Goal: Communication & Community: Answer question/provide support

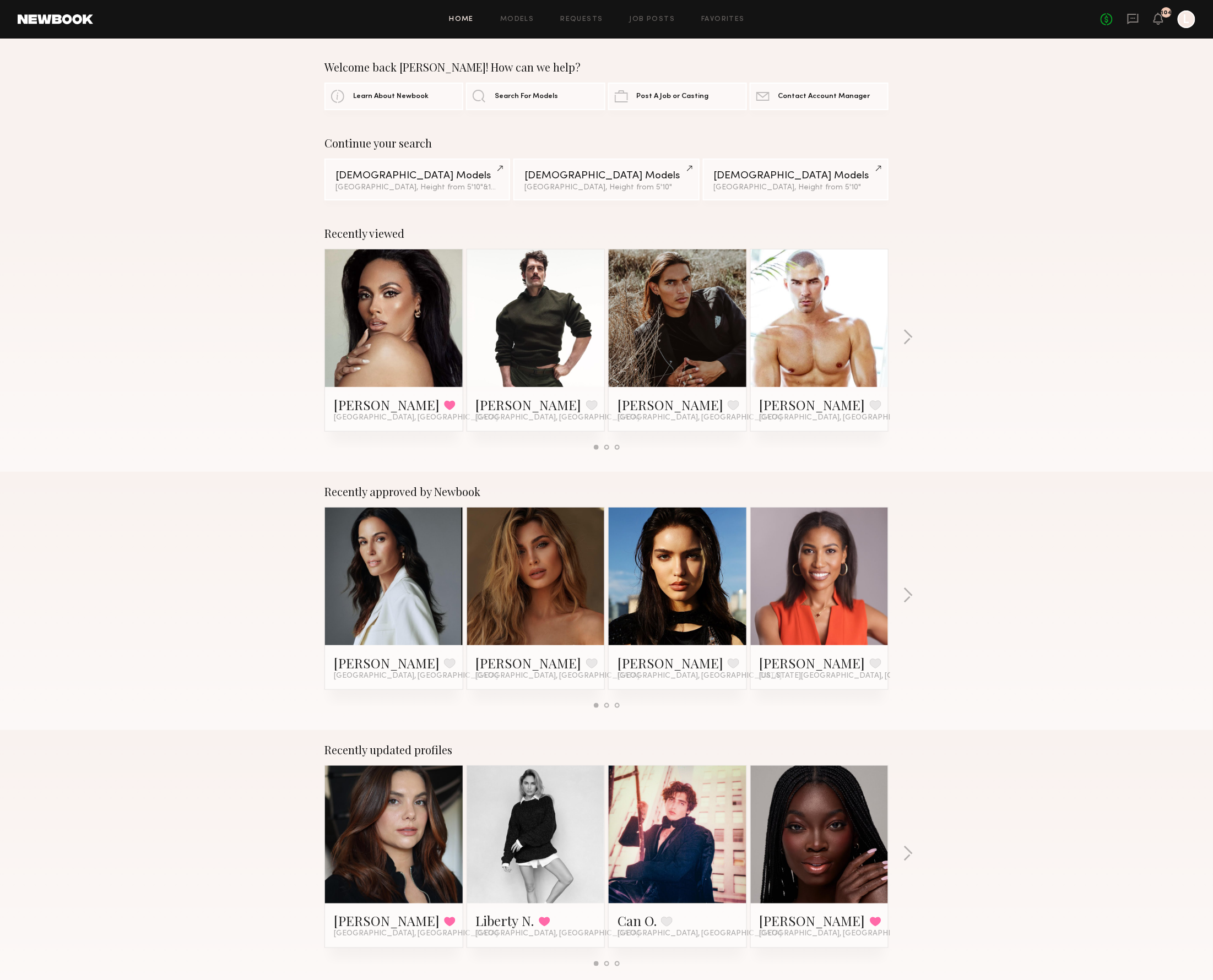
click at [530, 628] on link at bounding box center [535, 577] width 67 height 138
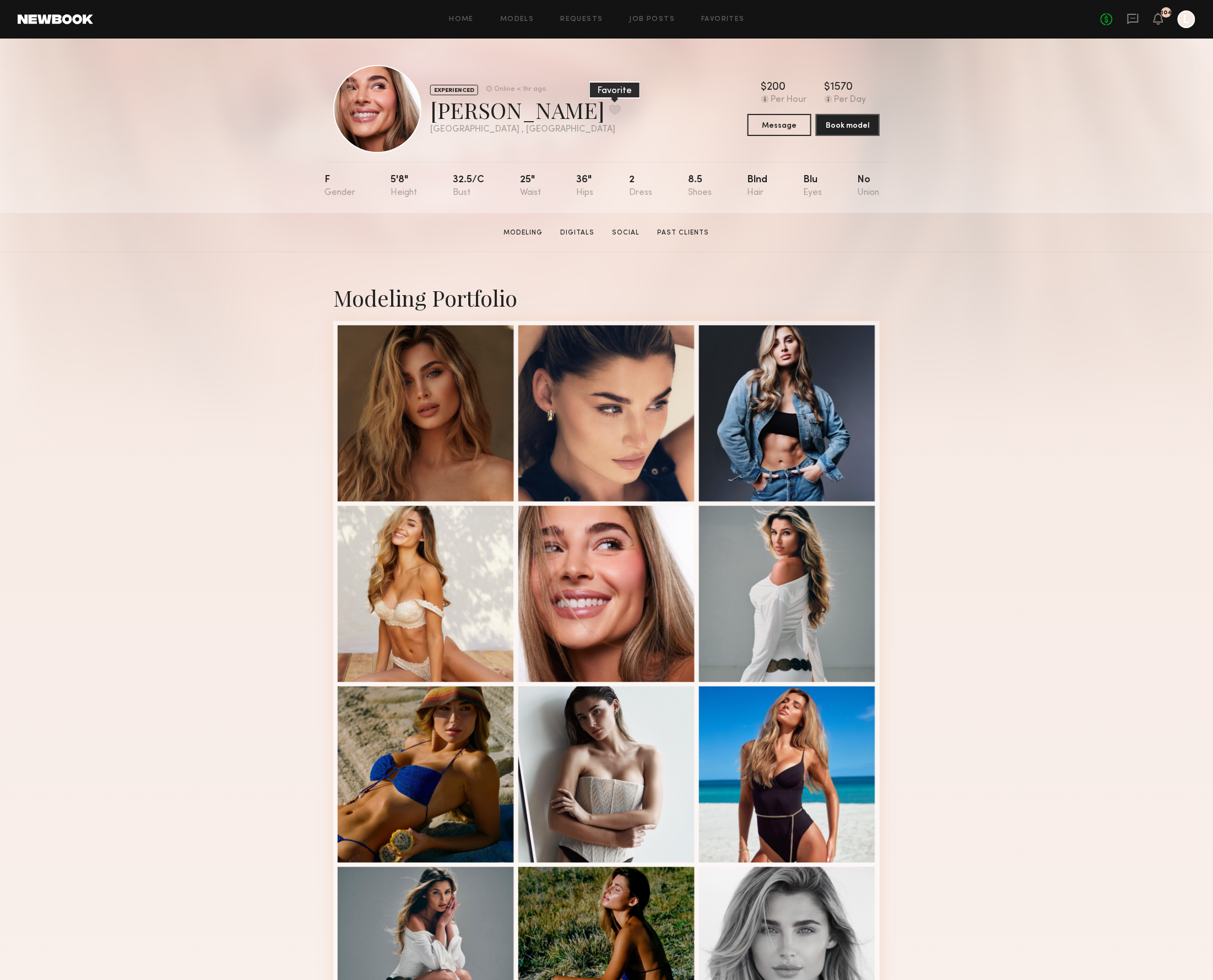
click at [609, 110] on button at bounding box center [615, 109] width 11 height 10
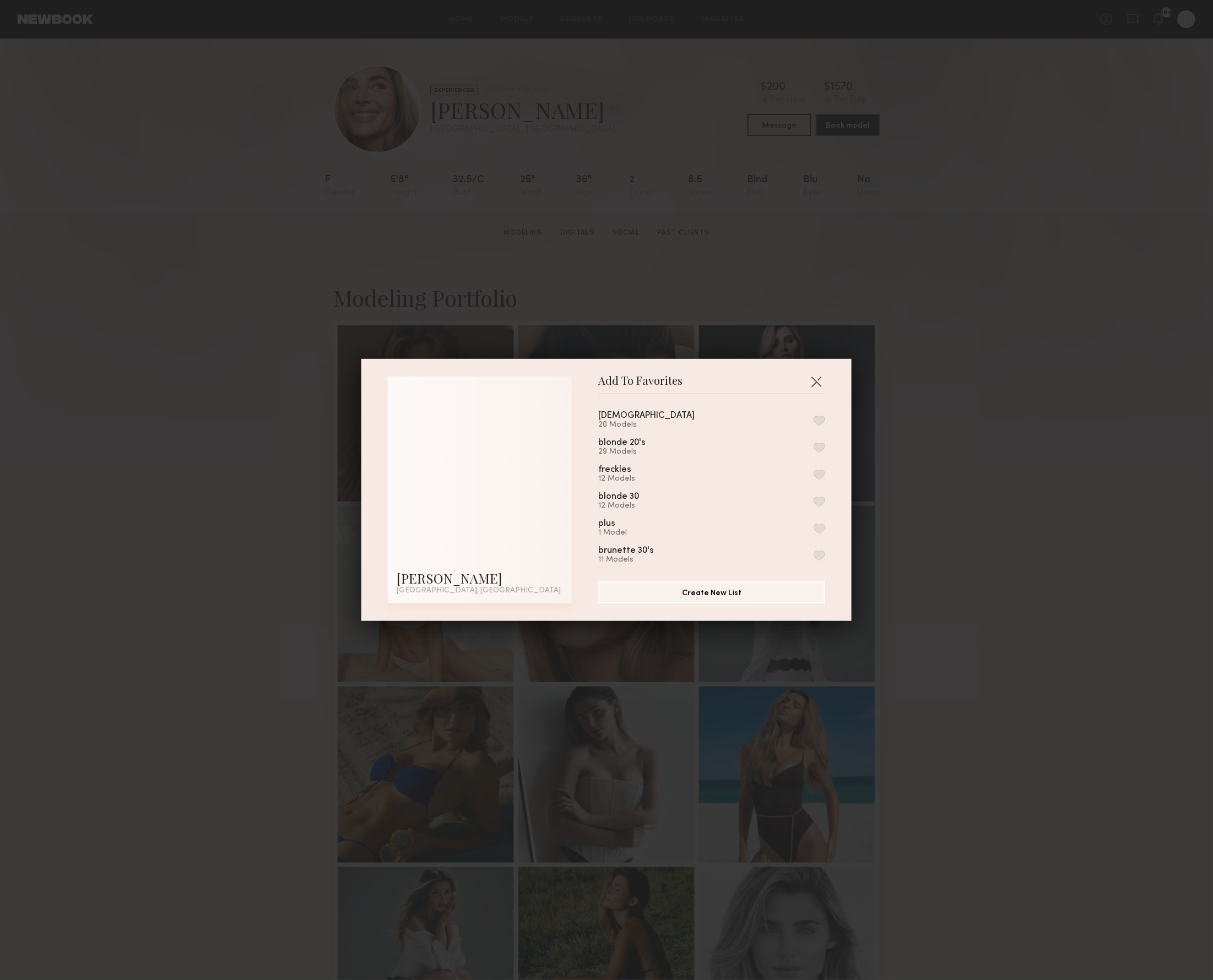
scroll to position [253, 0]
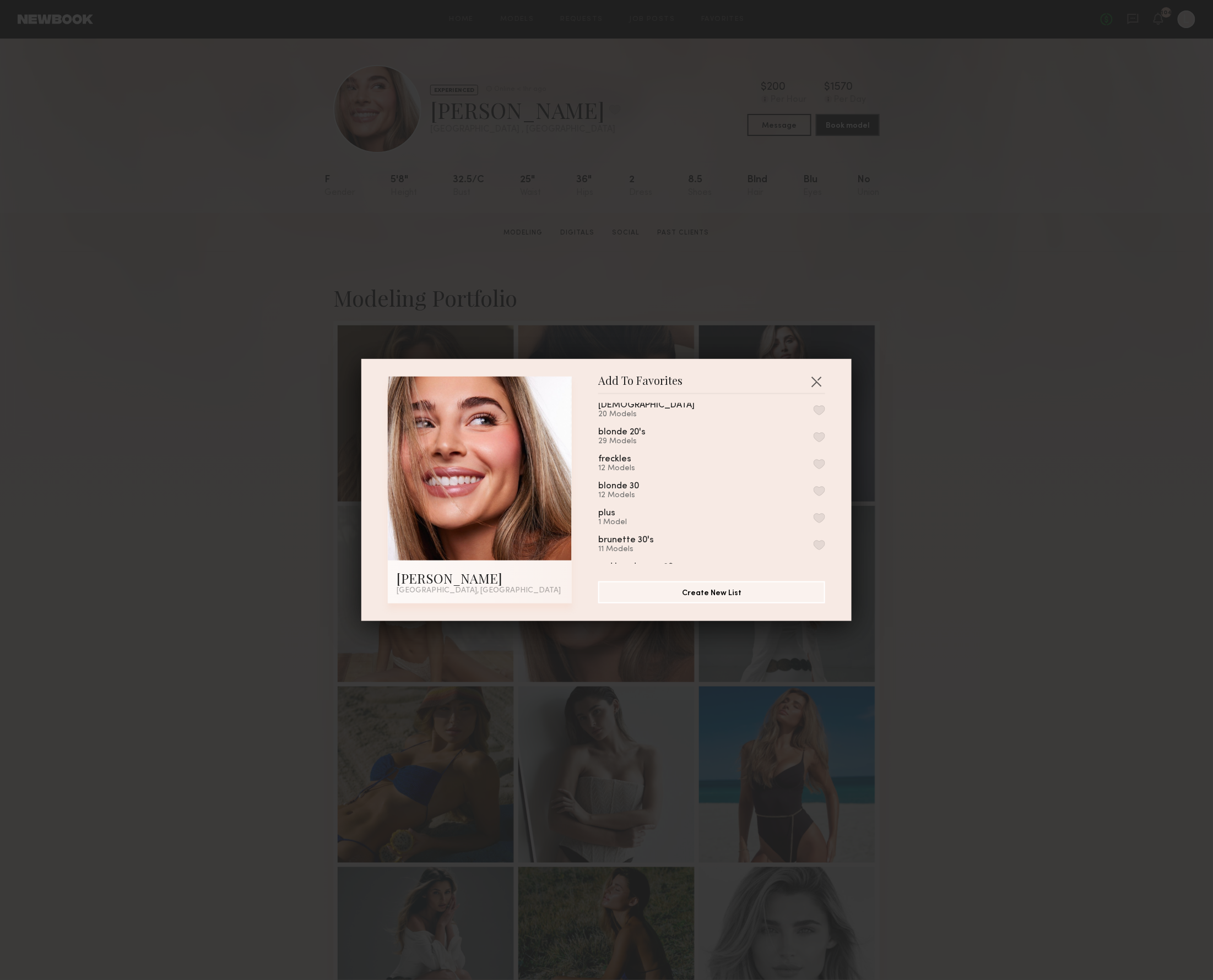
click at [817, 439] on button "button" at bounding box center [819, 437] width 11 height 10
click at [818, 492] on button "button" at bounding box center [819, 497] width 11 height 10
click at [815, 375] on button "button" at bounding box center [816, 382] width 18 height 18
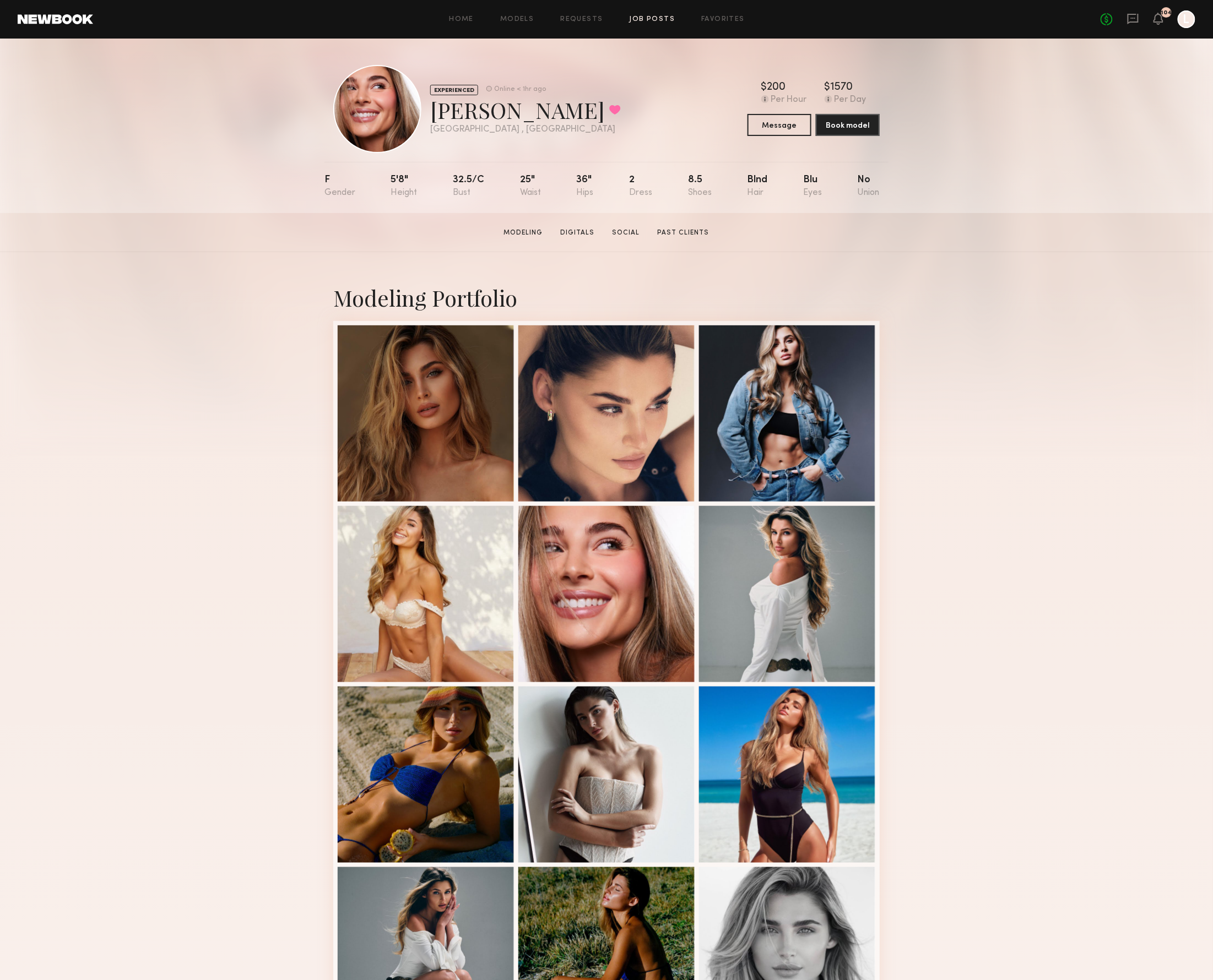
click at [635, 21] on link "Job Posts" at bounding box center [652, 20] width 45 height 8
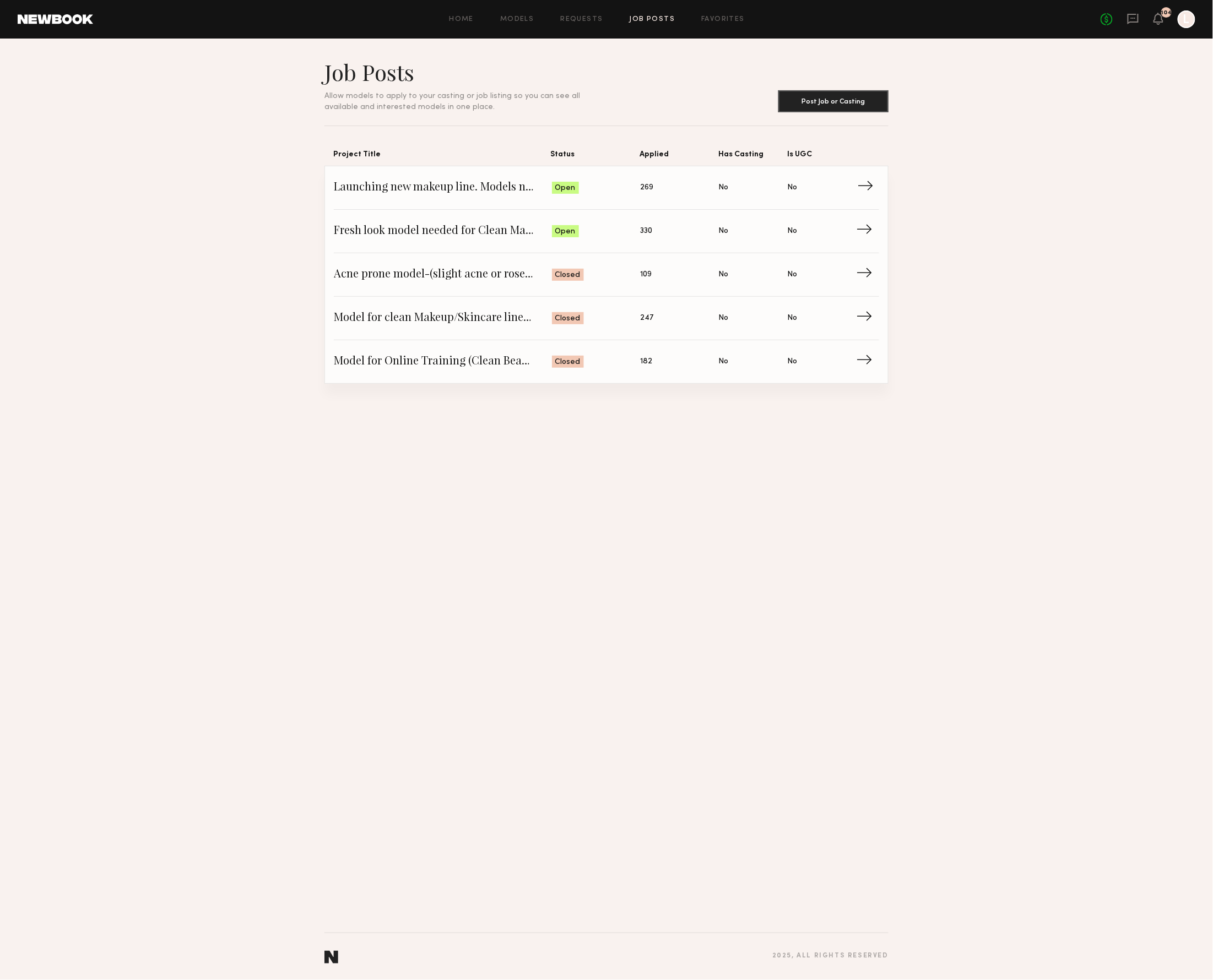
click at [588, 195] on span "Status: Open" at bounding box center [596, 188] width 89 height 17
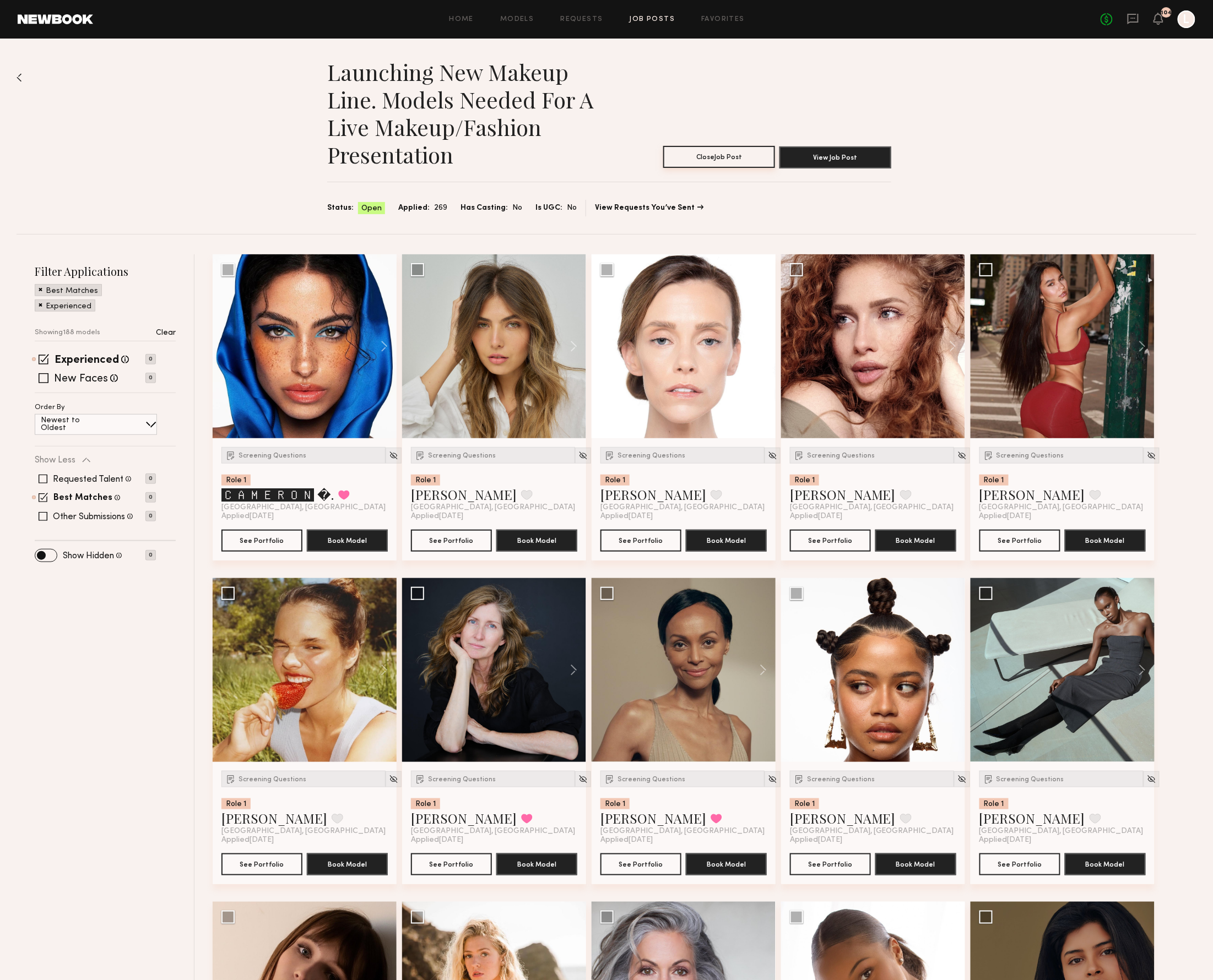
click at [705, 153] on button "Close Job Post" at bounding box center [718, 156] width 112 height 22
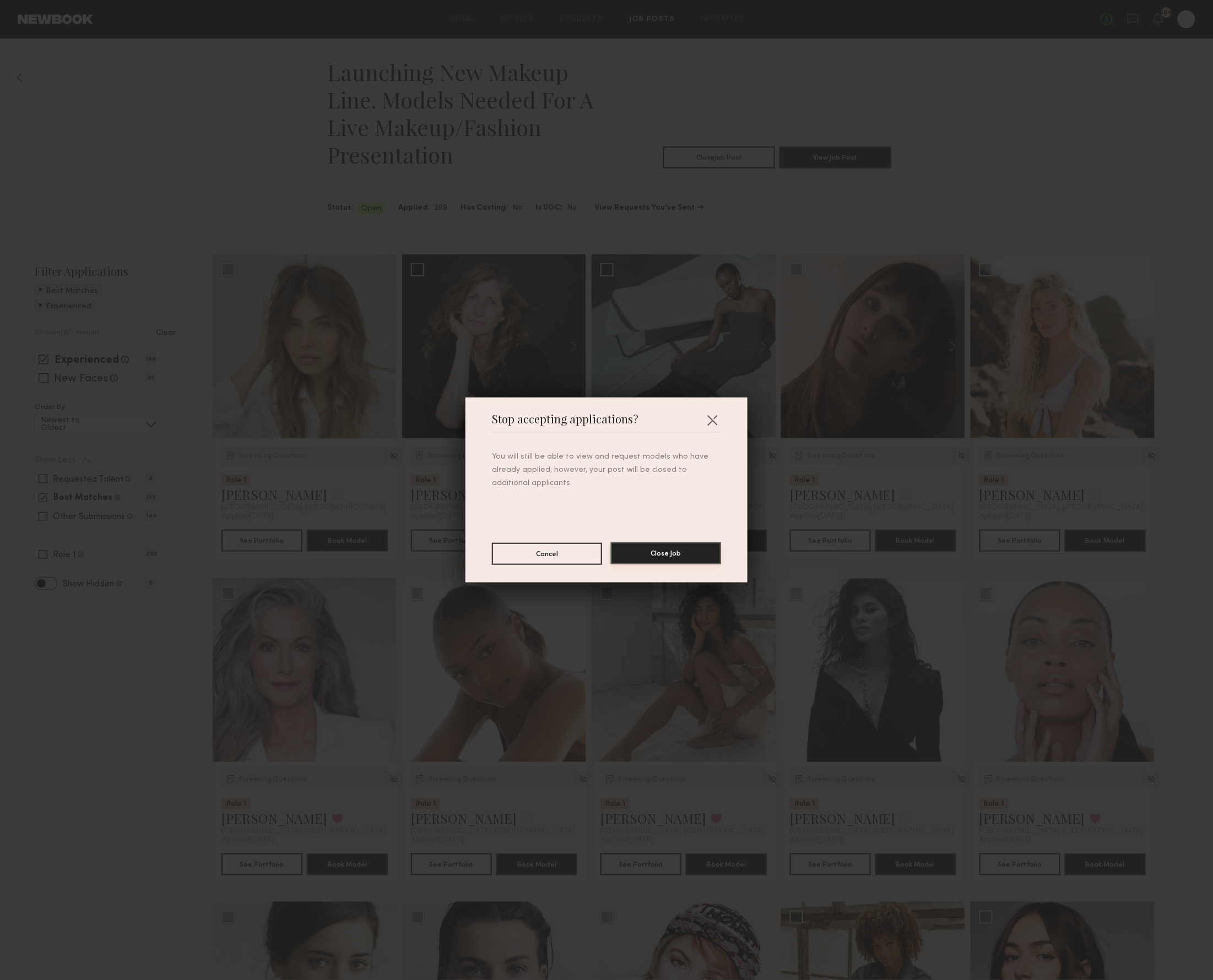
click at [657, 555] on button "Close Job" at bounding box center [665, 553] width 110 height 22
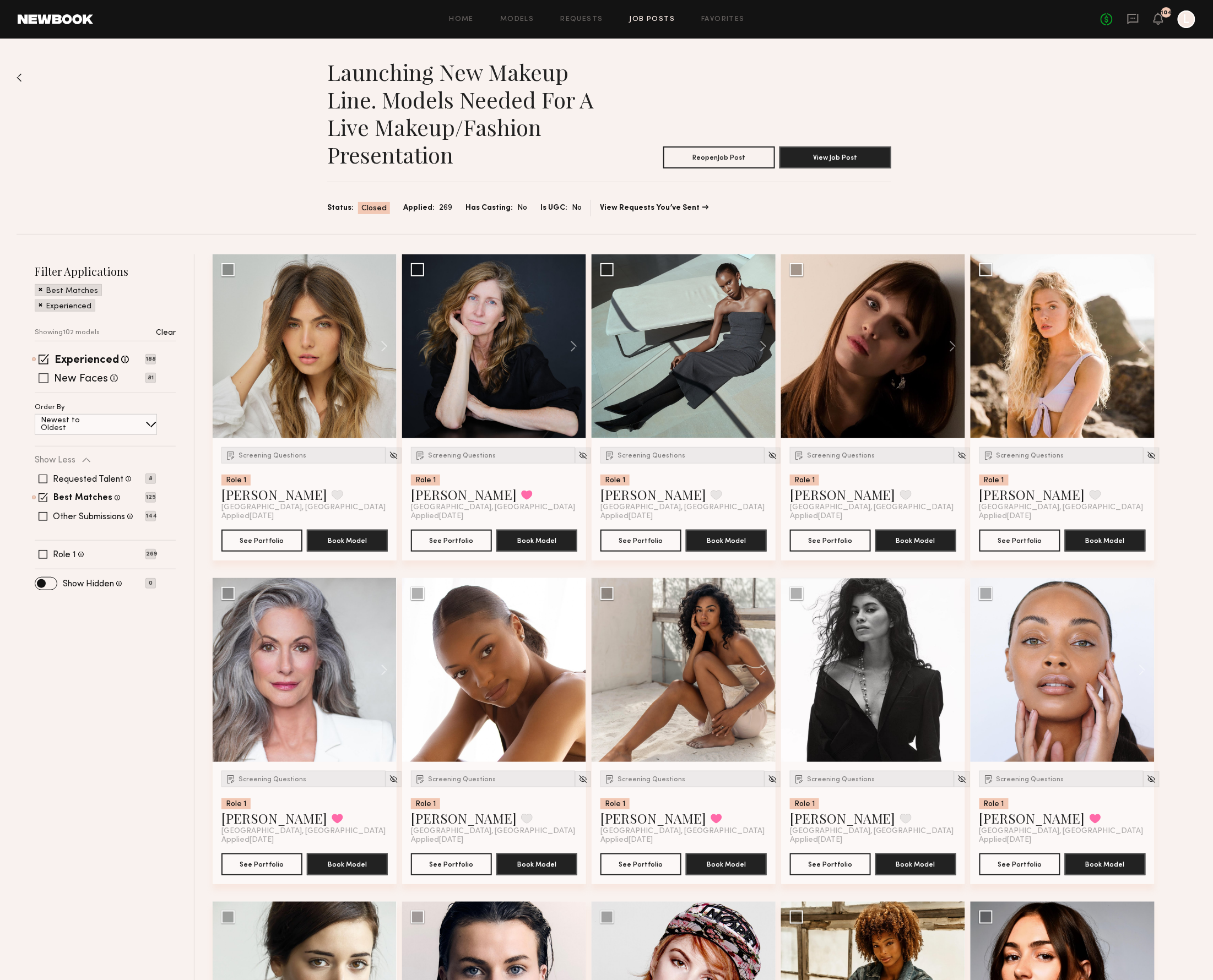
click at [44, 377] on span at bounding box center [43, 378] width 10 height 10
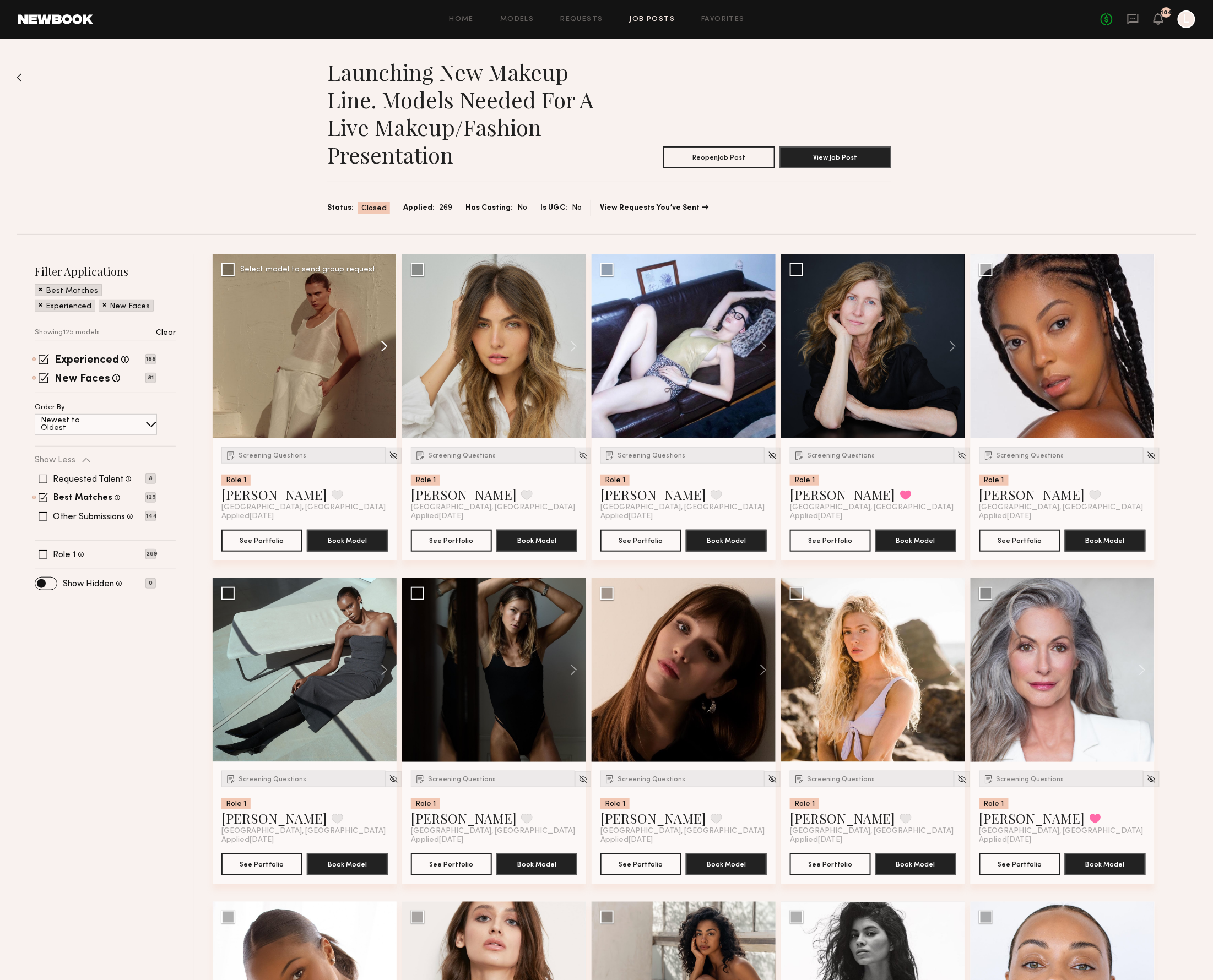
click at [384, 344] on button at bounding box center [378, 346] width 35 height 184
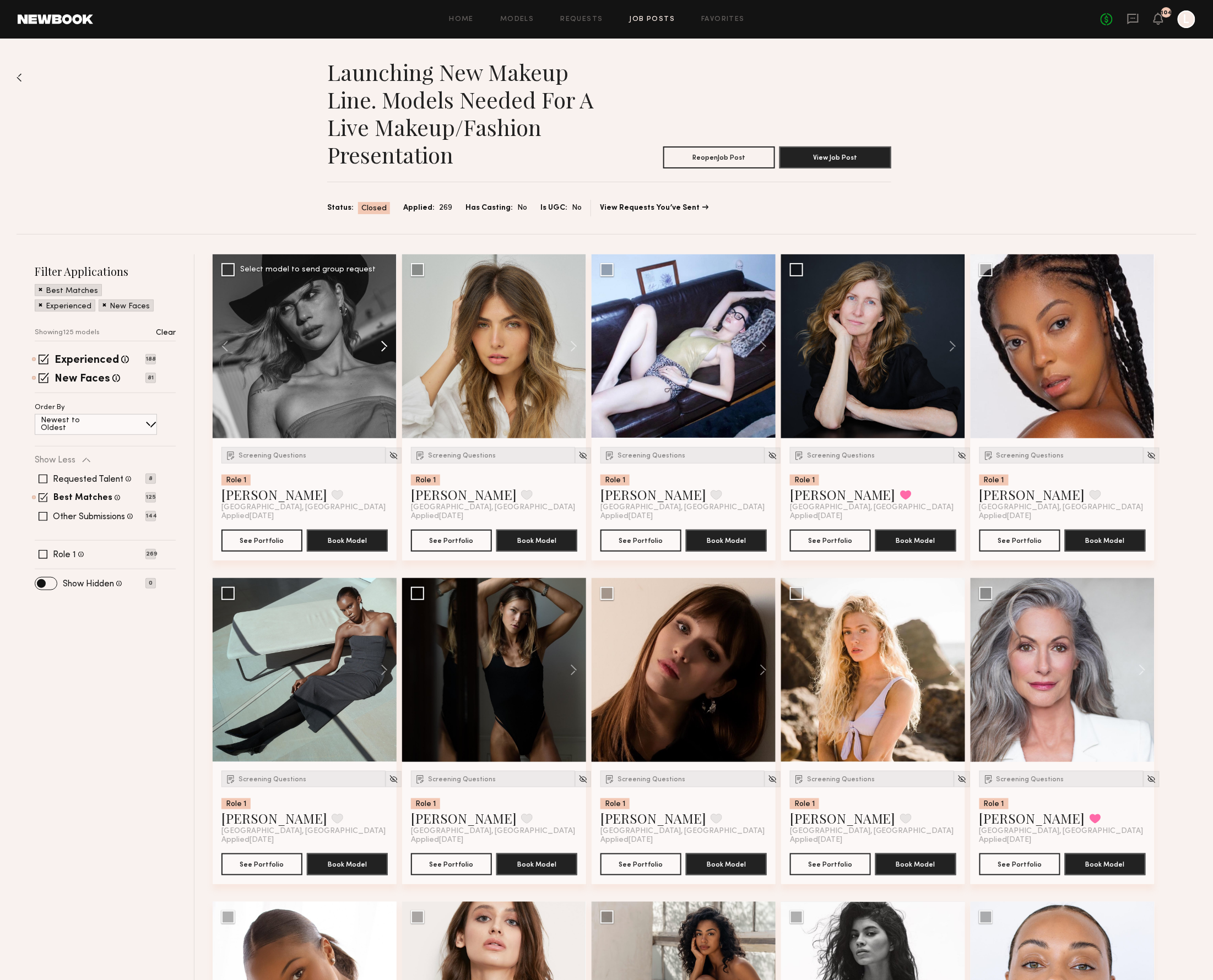
click at [384, 344] on button at bounding box center [378, 346] width 35 height 184
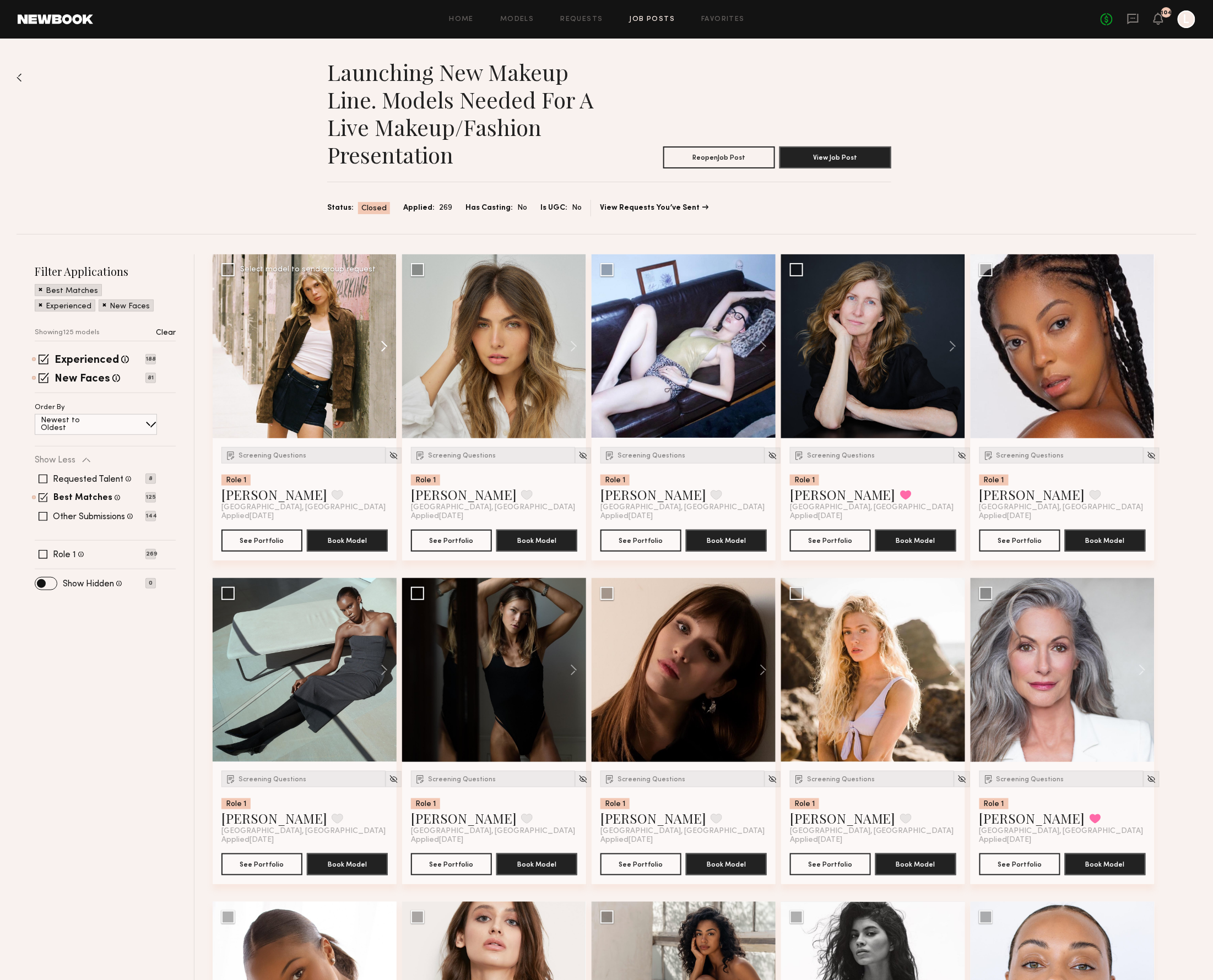
click at [384, 344] on button at bounding box center [378, 346] width 35 height 184
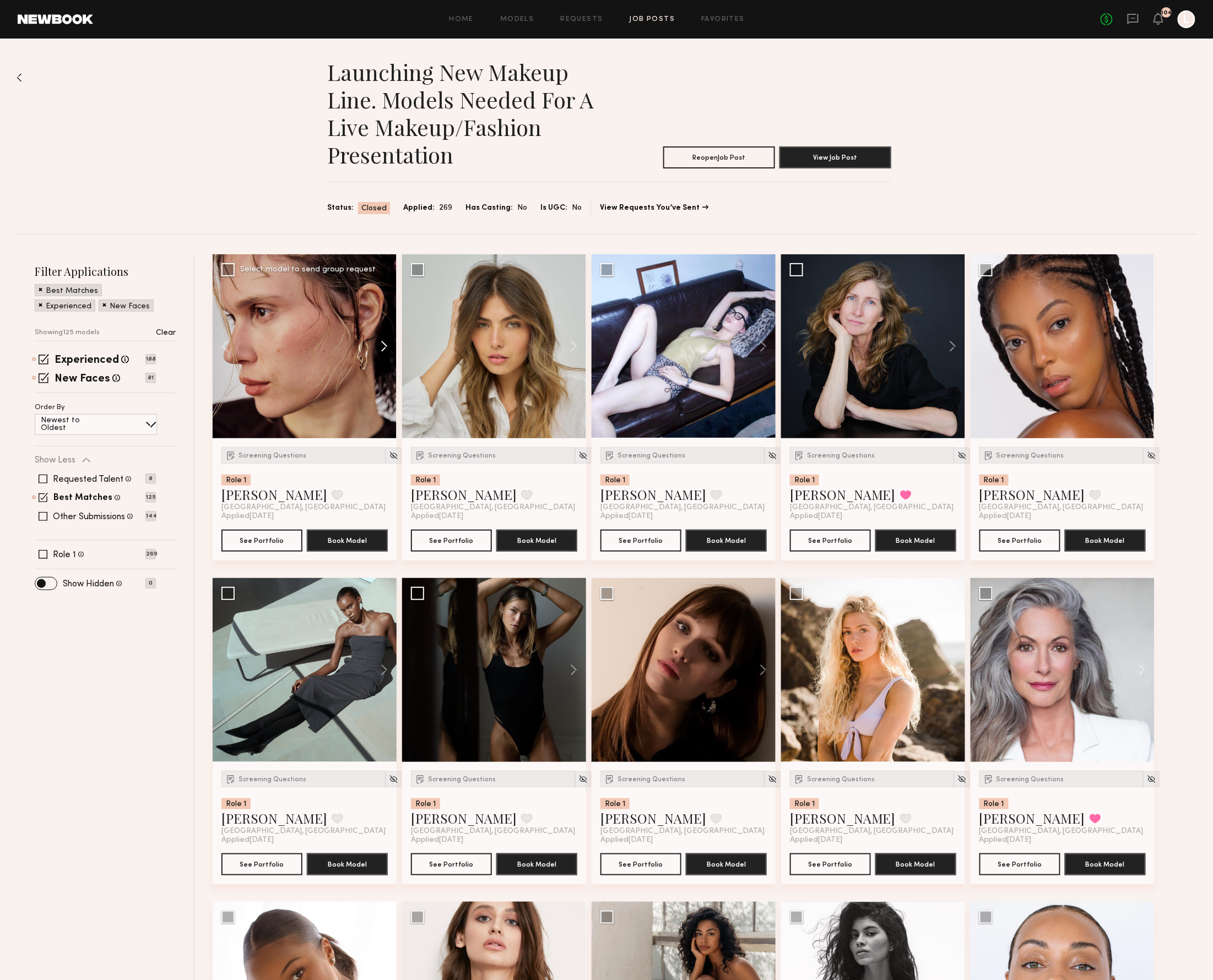
click at [384, 344] on button at bounding box center [378, 346] width 35 height 184
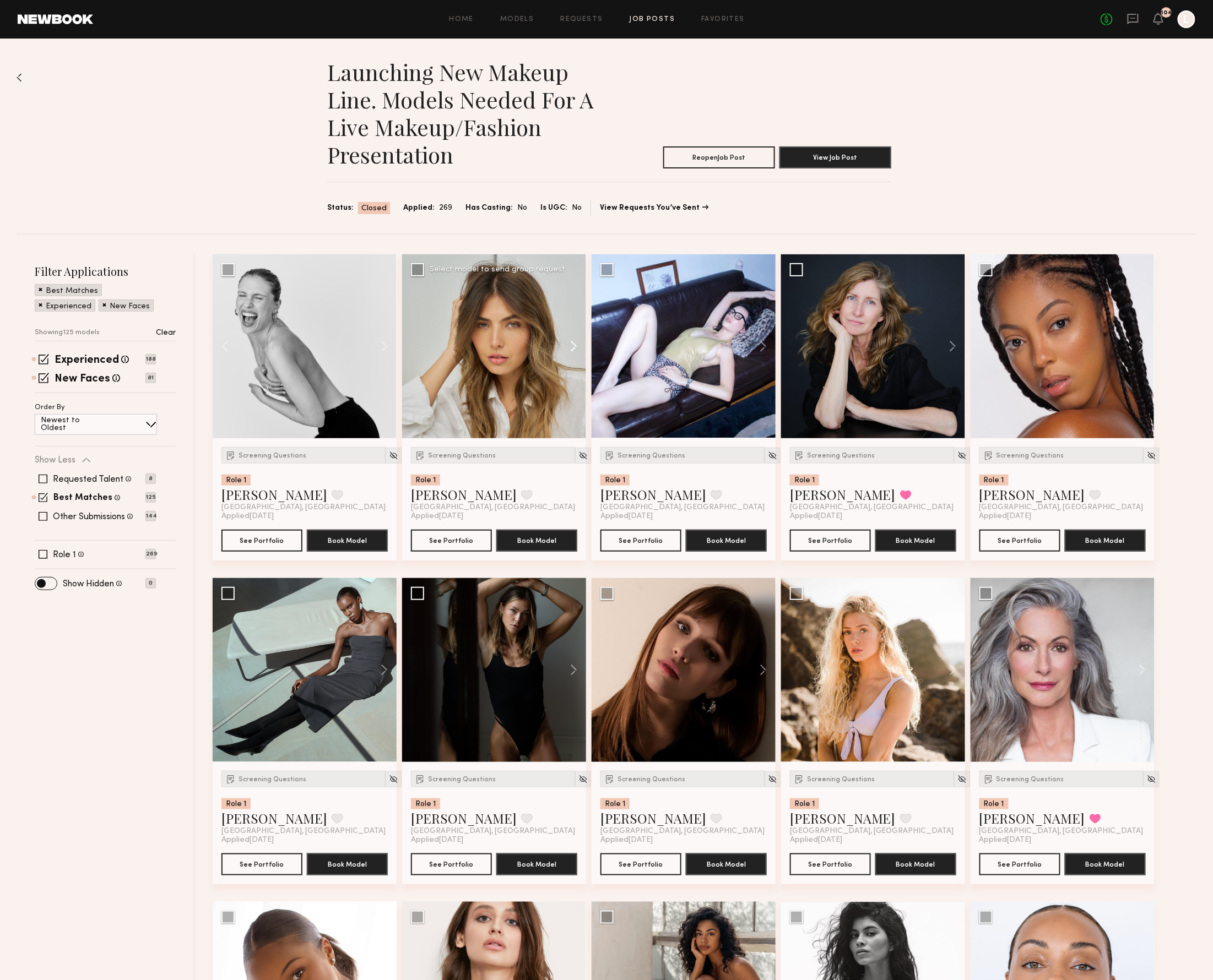
click at [571, 342] on button at bounding box center [567, 346] width 35 height 184
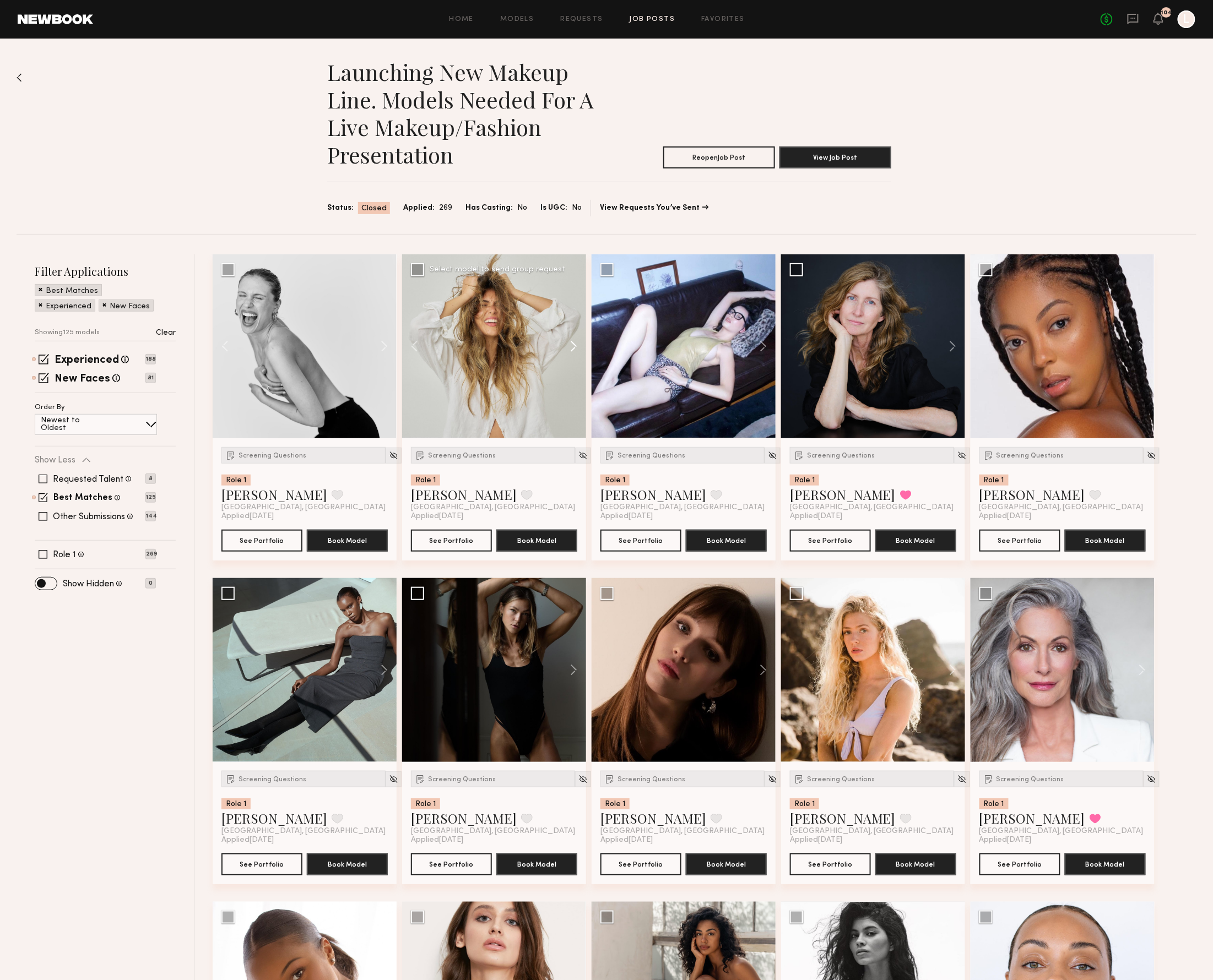
click at [571, 342] on button at bounding box center [567, 346] width 35 height 184
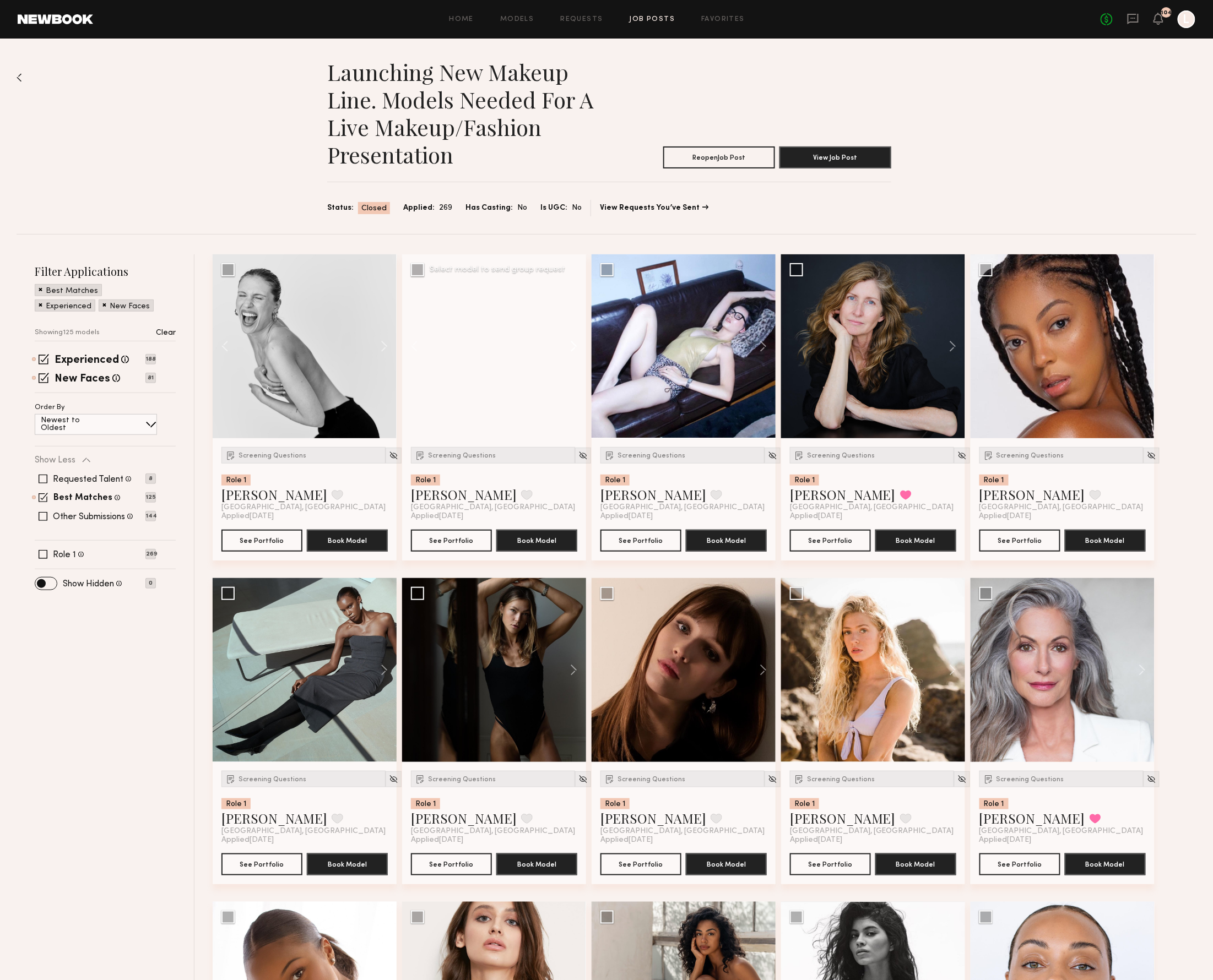
click at [571, 342] on button at bounding box center [567, 346] width 35 height 184
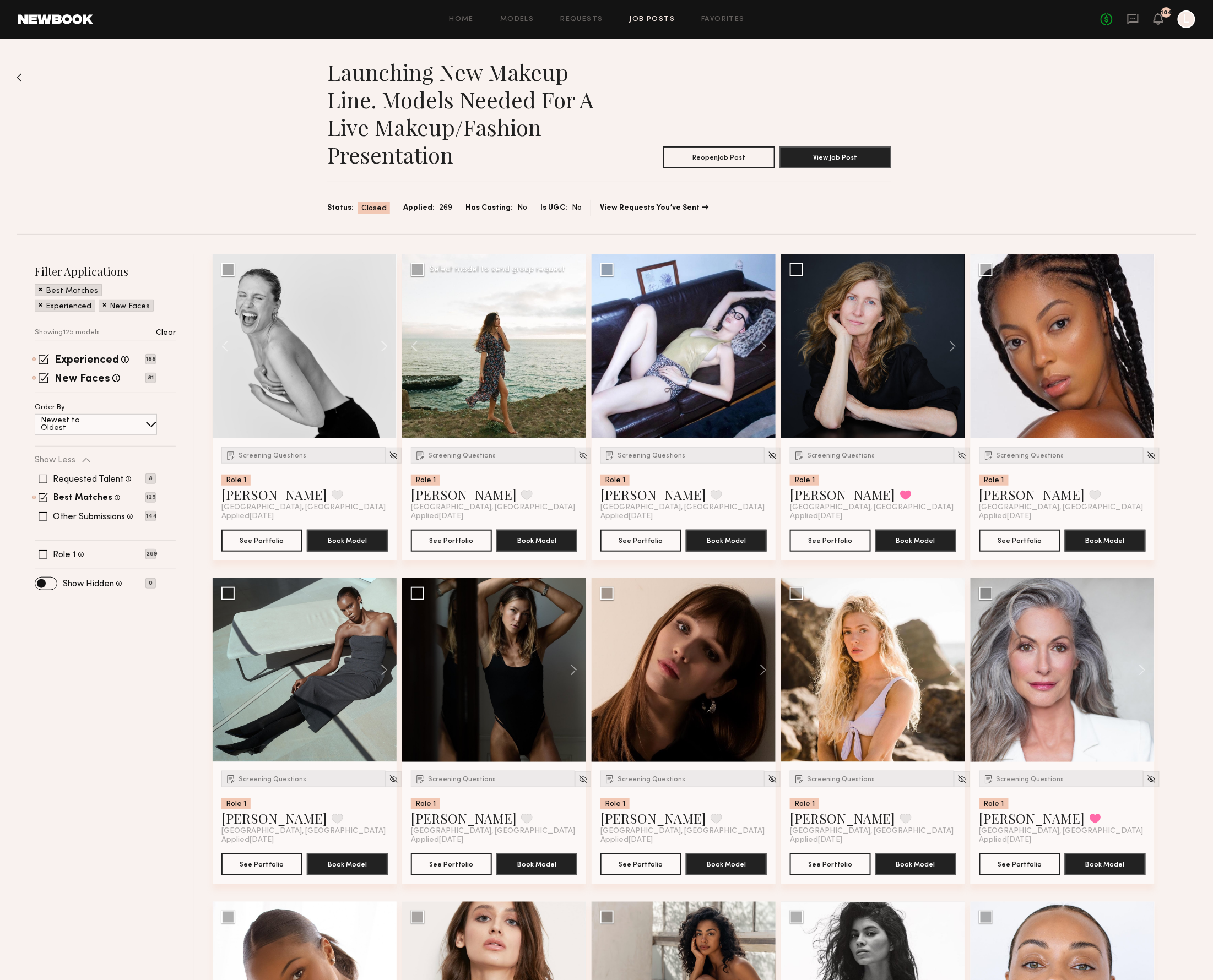
click at [65, 21] on link at bounding box center [56, 19] width 75 height 10
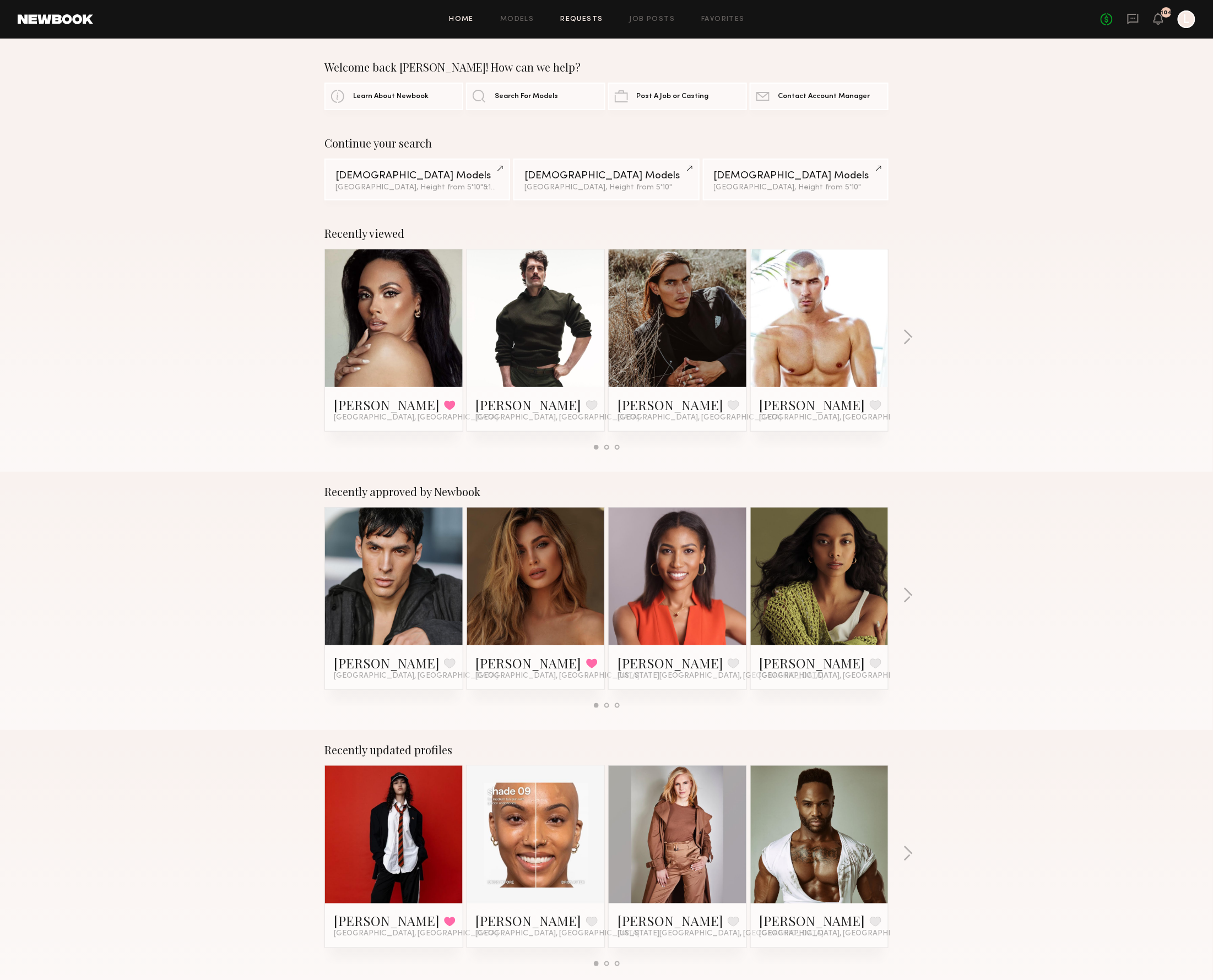
click at [569, 18] on link "Requests" at bounding box center [582, 20] width 42 height 8
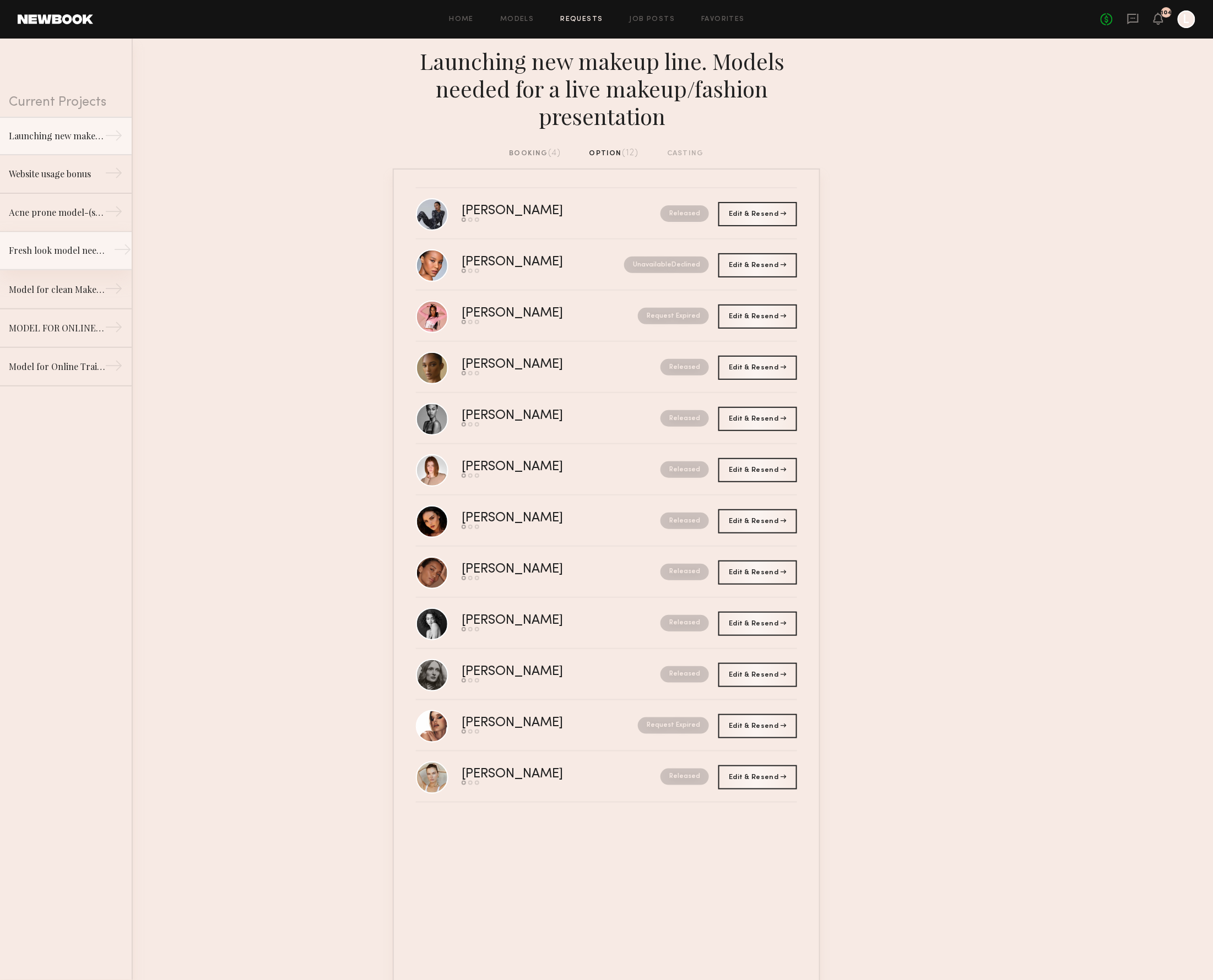
click at [90, 253] on div "Fresh look model needed for Clean Makeup/Skincare Brand. Usage: Online training…" at bounding box center [57, 251] width 96 height 13
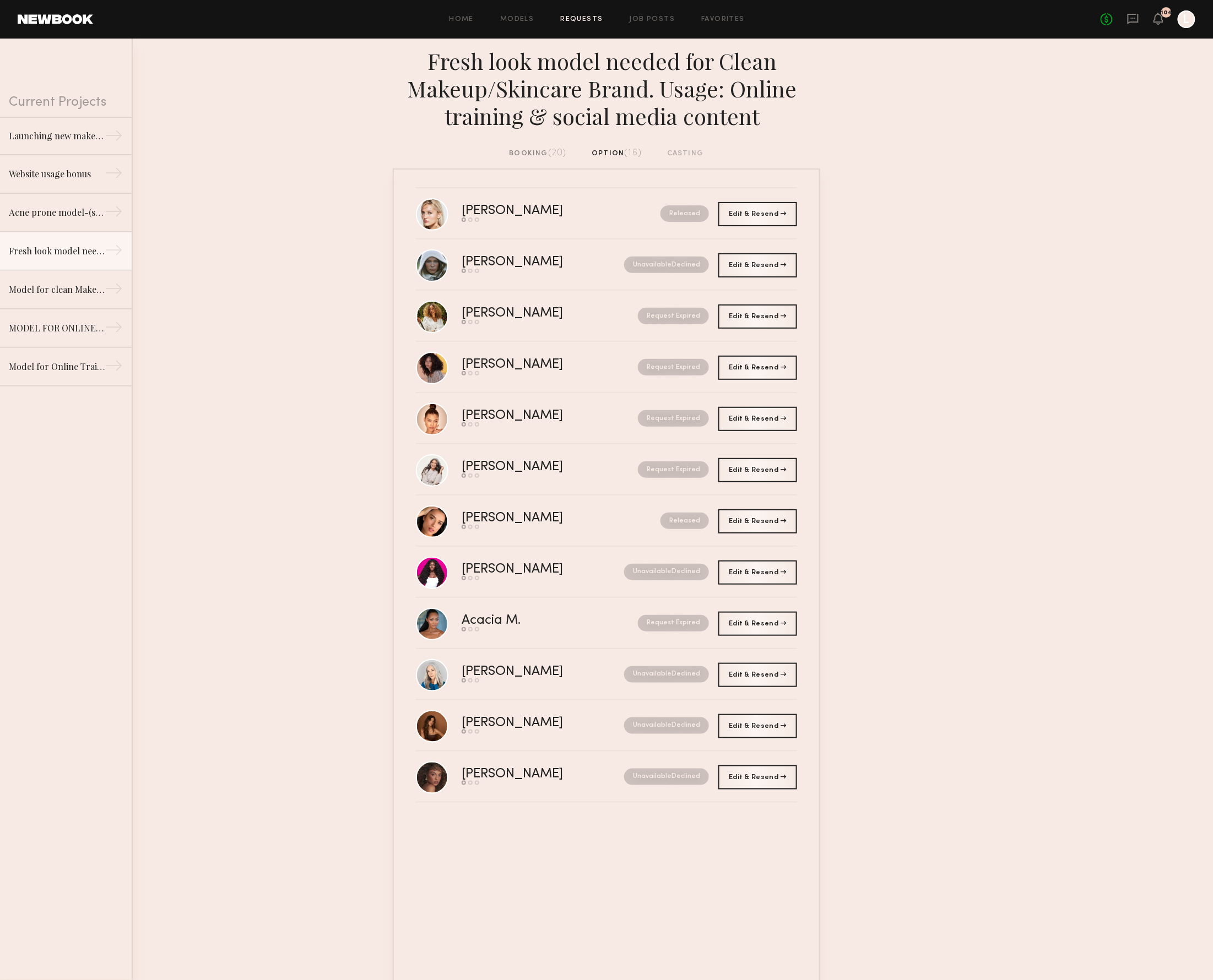
click at [551, 149] on span "(20)" at bounding box center [557, 153] width 19 height 8
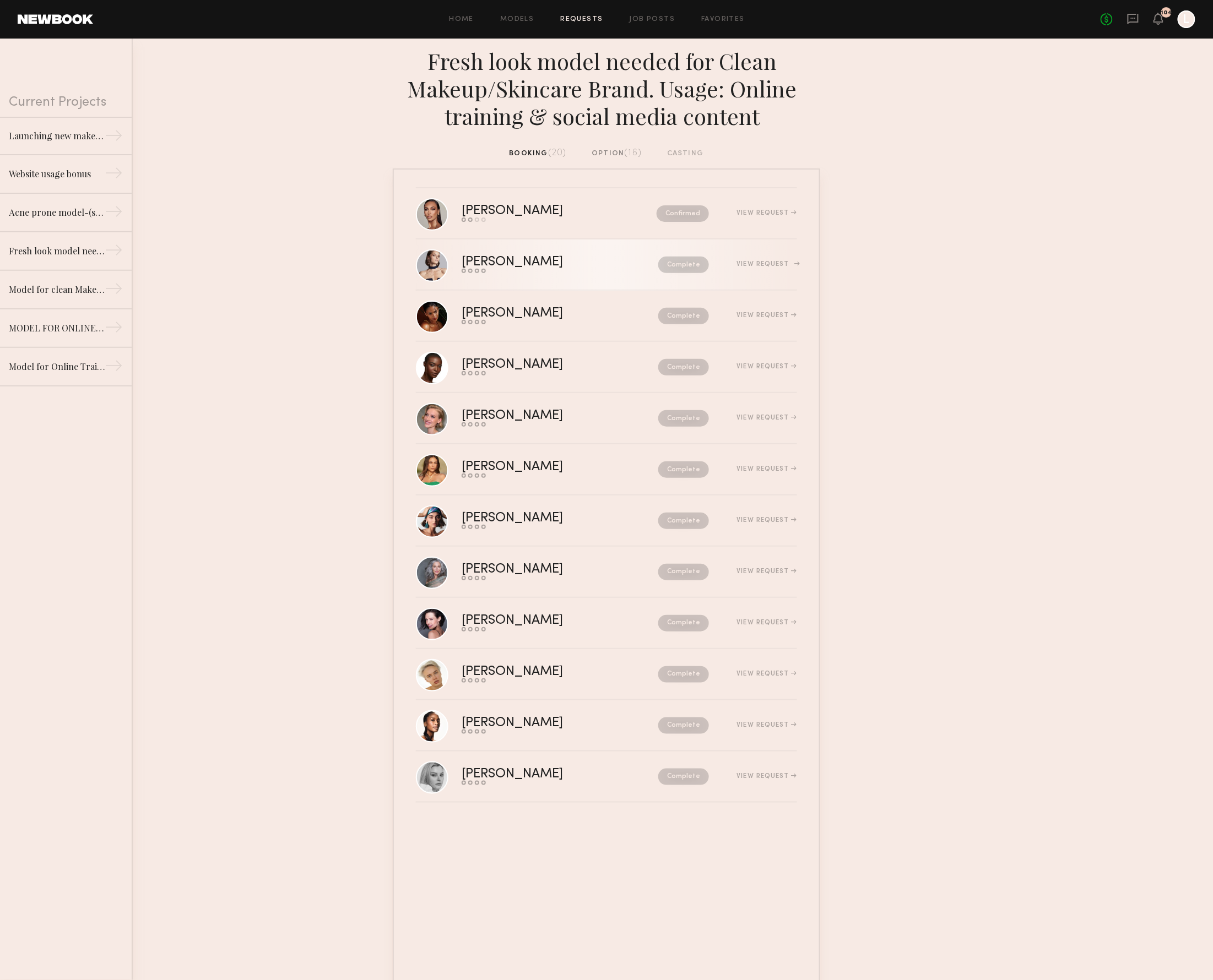
scroll to position [0, 1]
click at [732, 260] on div "View Request" at bounding box center [752, 264] width 88 height 8
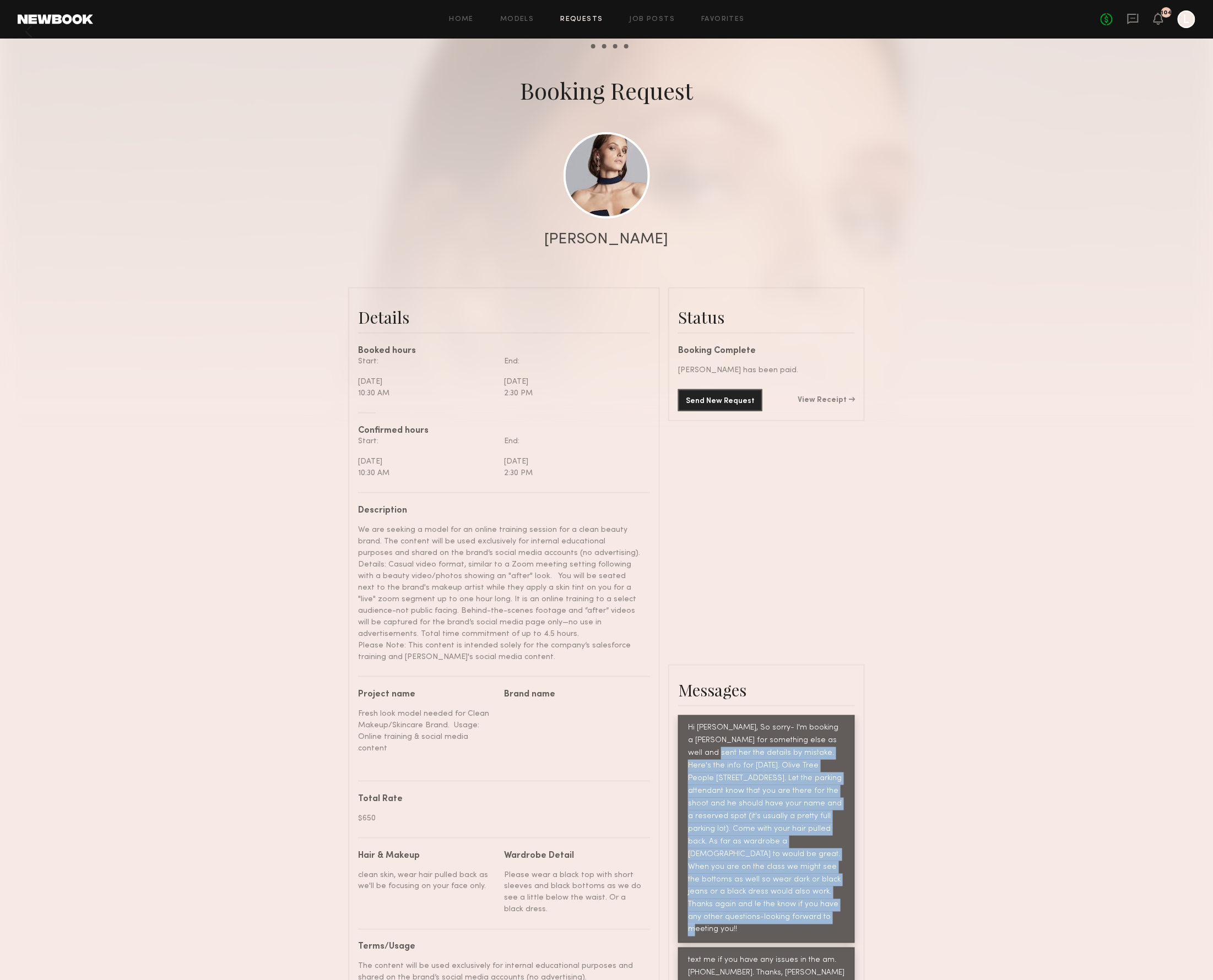
scroll to position [342, 0]
drag, startPoint x: 839, startPoint y: 662, endPoint x: 754, endPoint y: 518, distance: 167.2
click at [754, 724] on div "Hi [PERSON_NAME], So sorry- I'm booking a [PERSON_NAME] for something else as w…" at bounding box center [766, 831] width 157 height 215
copy div "Here's the info for [DATE]. Olive Tree People [STREET_ADDRESS]. Let the parking…"
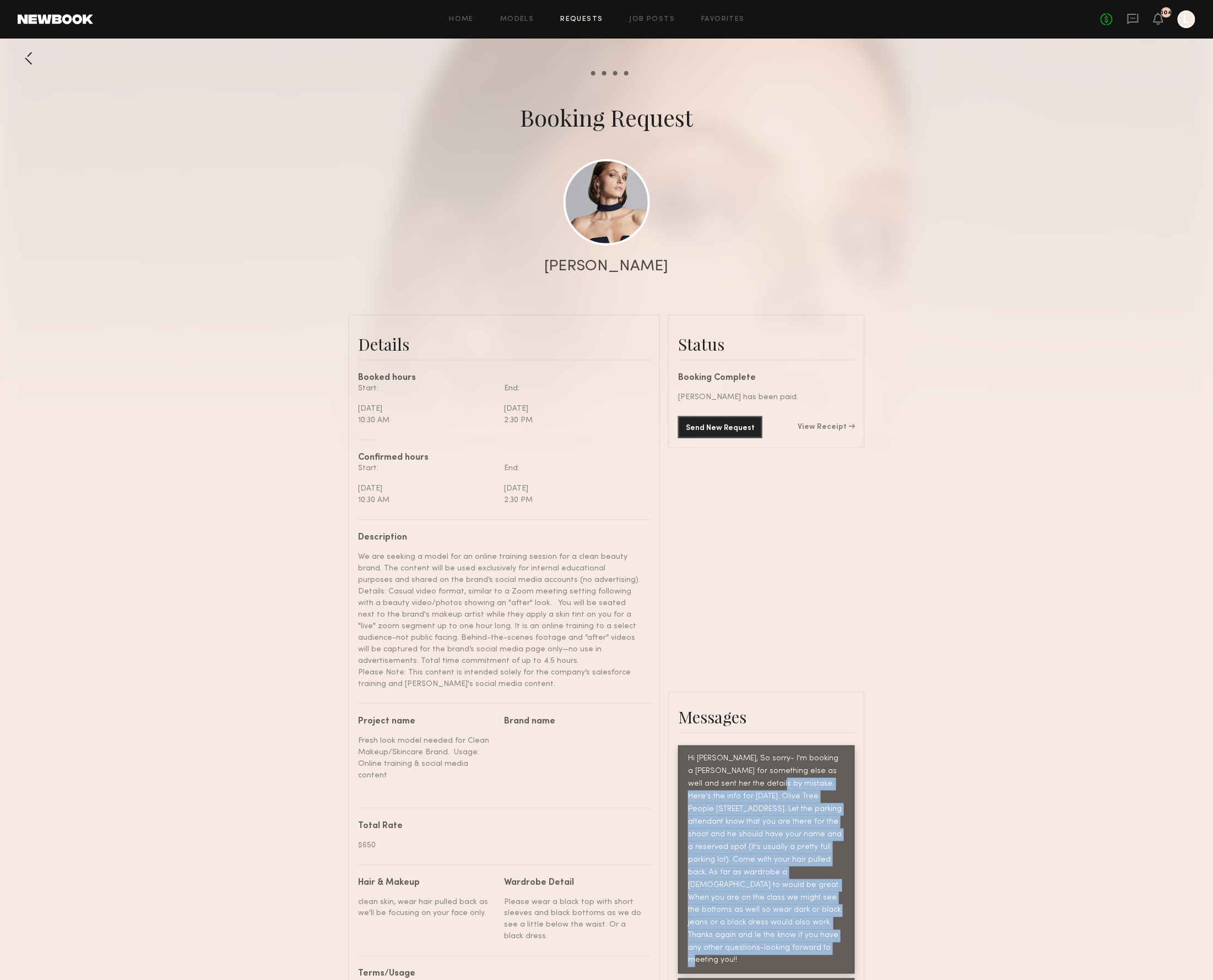
scroll to position [0, 0]
click at [561, 17] on link "Requests" at bounding box center [582, 20] width 42 height 8
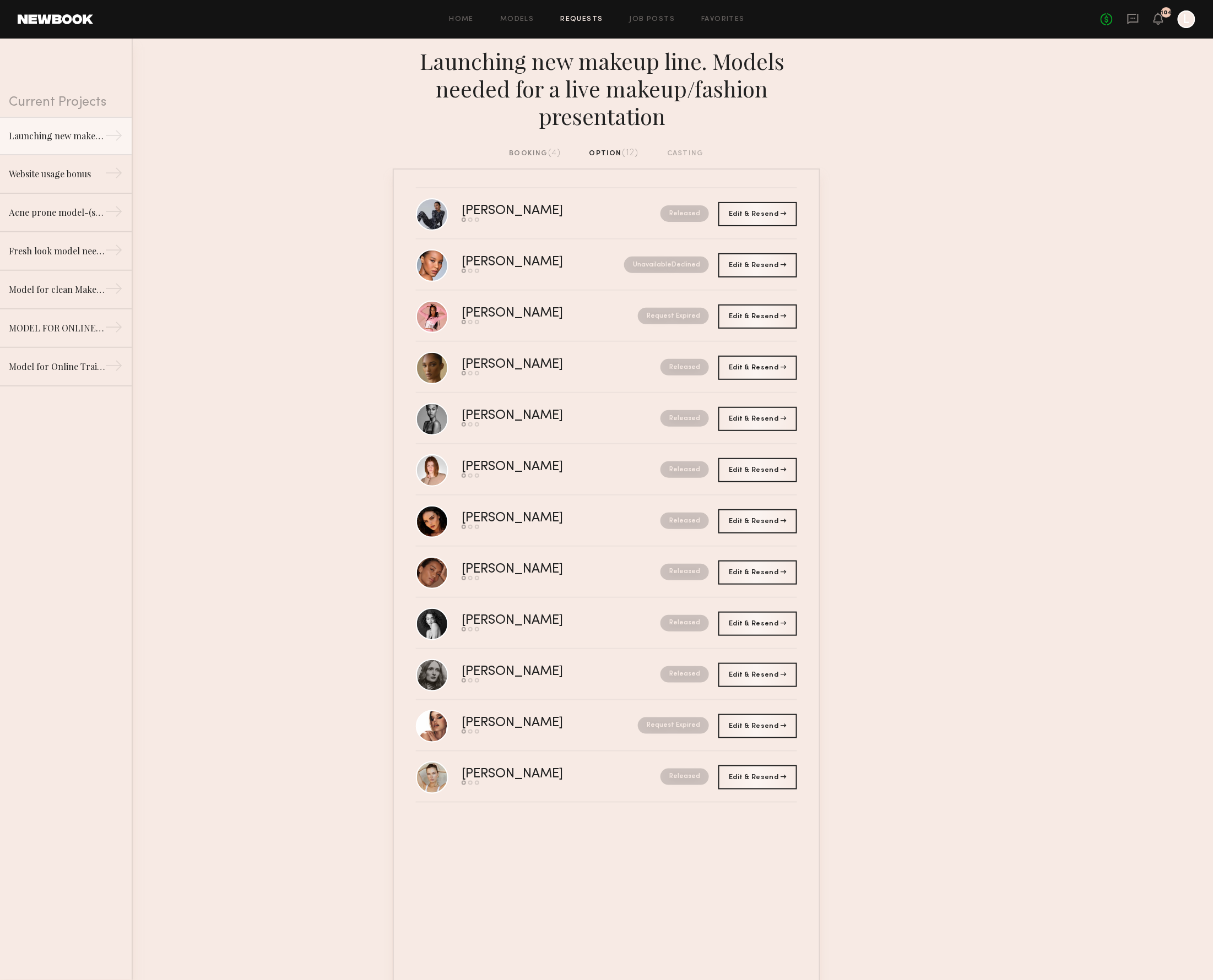
click at [518, 143] on div "Launching new makeup line. Models needed for a live makeup/fashion presentation" at bounding box center [606, 93] width 1213 height 109
click at [517, 146] on div "Launching new makeup line. Models needed for a live makeup/fashion presentation…" at bounding box center [606, 513] width 1213 height 948
click at [520, 150] on div "booking (4)" at bounding box center [534, 154] width 52 height 12
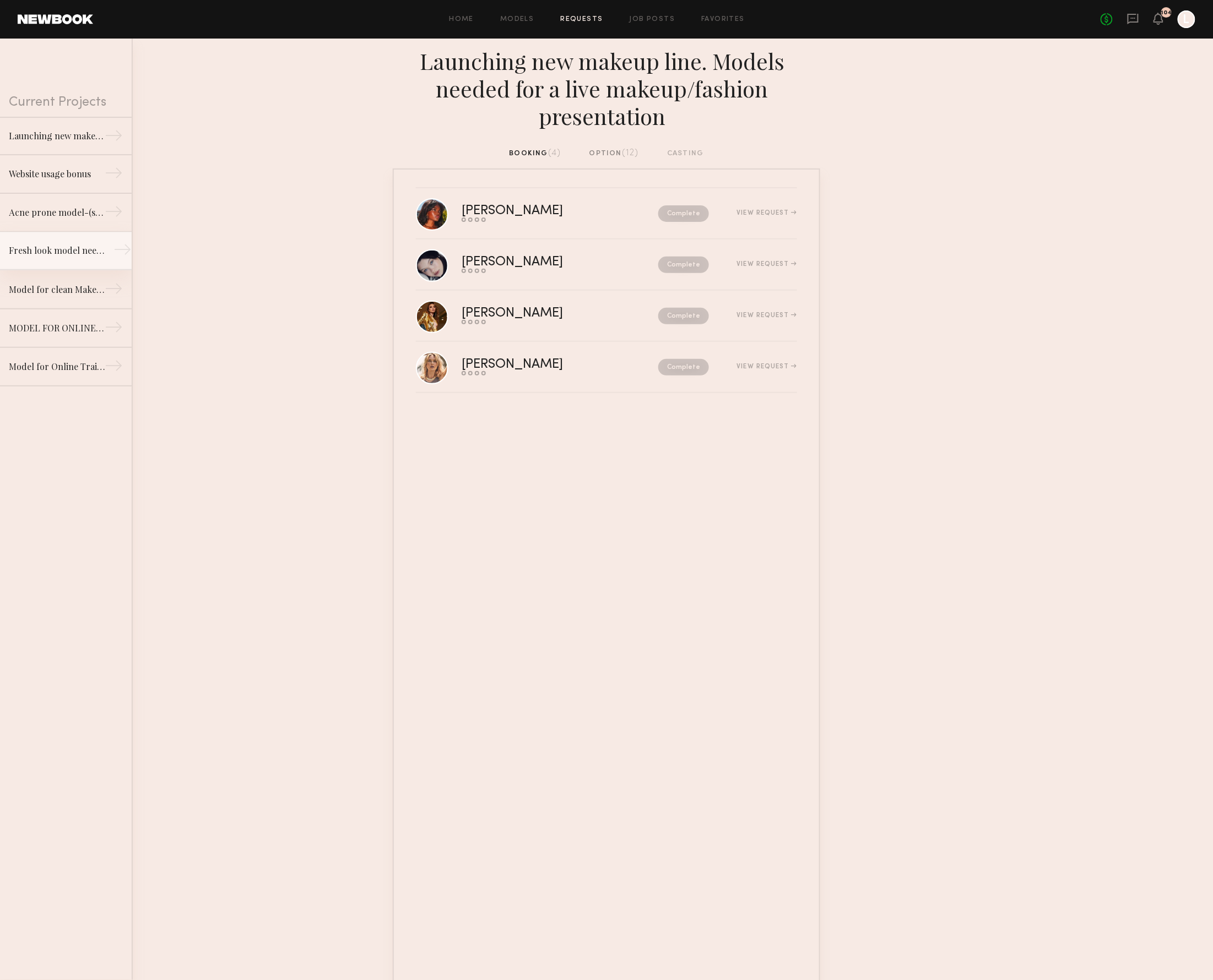
click at [94, 255] on div "Fresh look model needed for Clean Makeup/Skincare Brand. Usage: Online training…" at bounding box center [57, 251] width 96 height 13
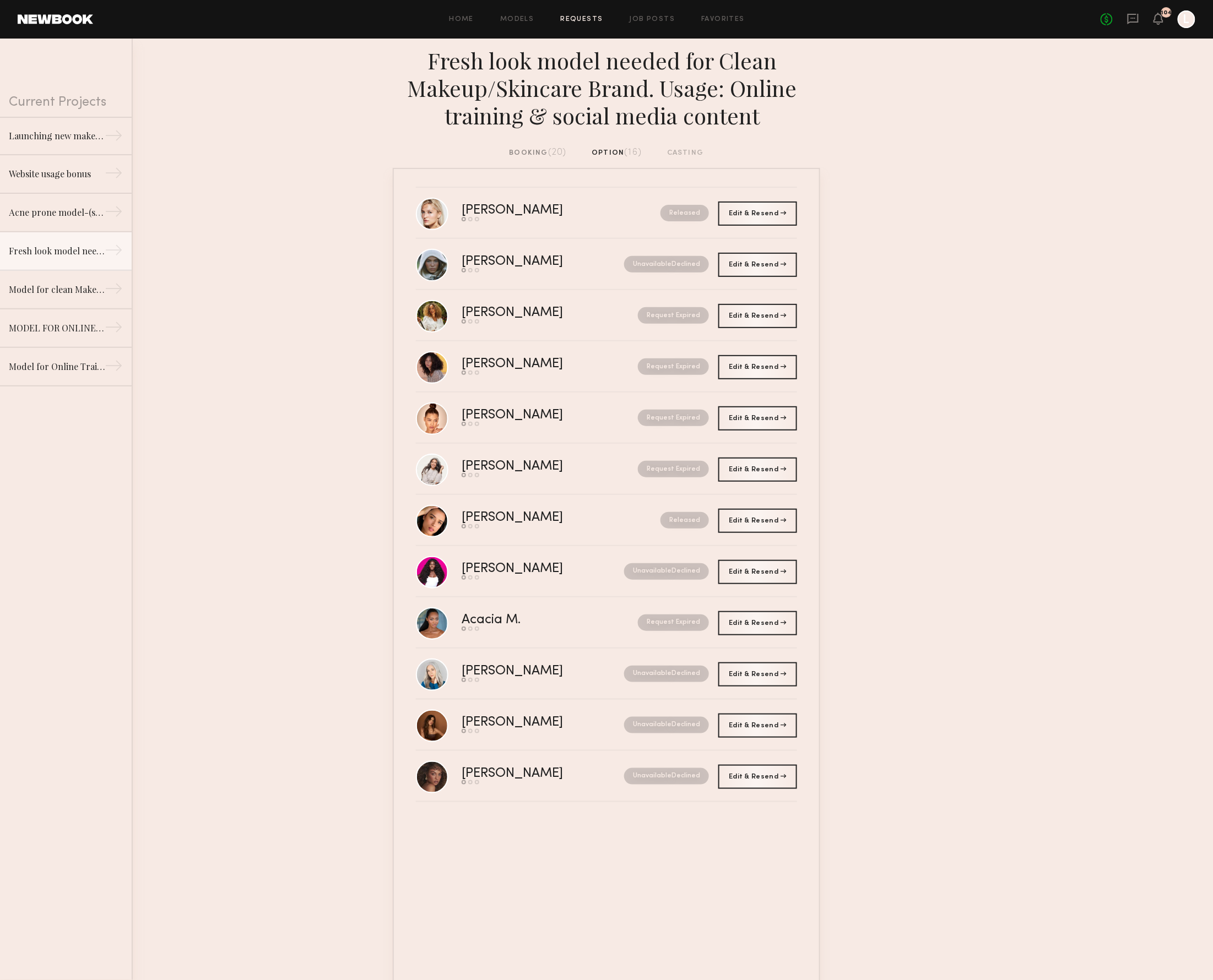
click at [532, 147] on div "booking (20)" at bounding box center [537, 153] width 57 height 12
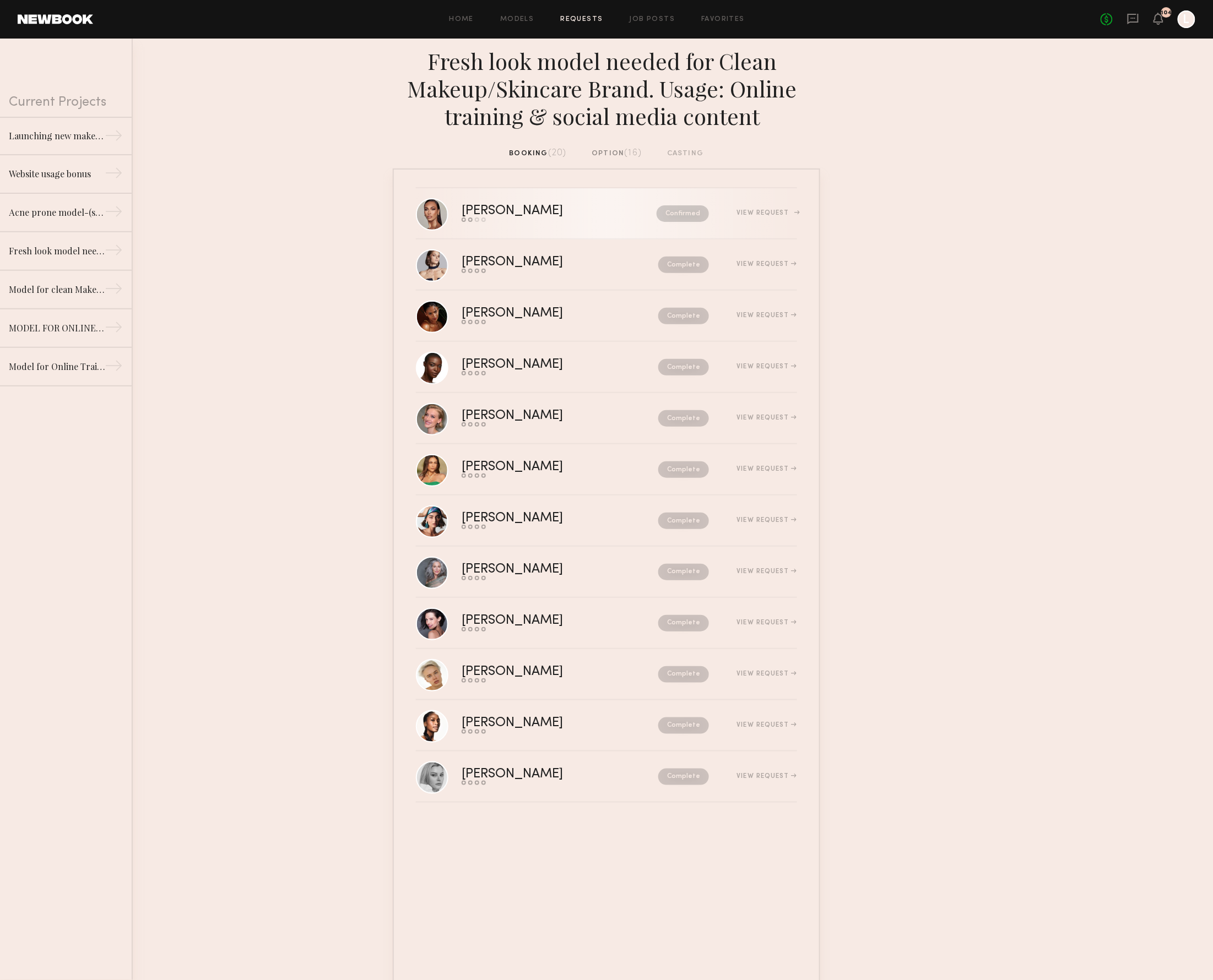
click at [703, 224] on link "[PERSON_NAME] Send request Model response Review hours worked Pay model Confirm…" at bounding box center [606, 214] width 381 height 51
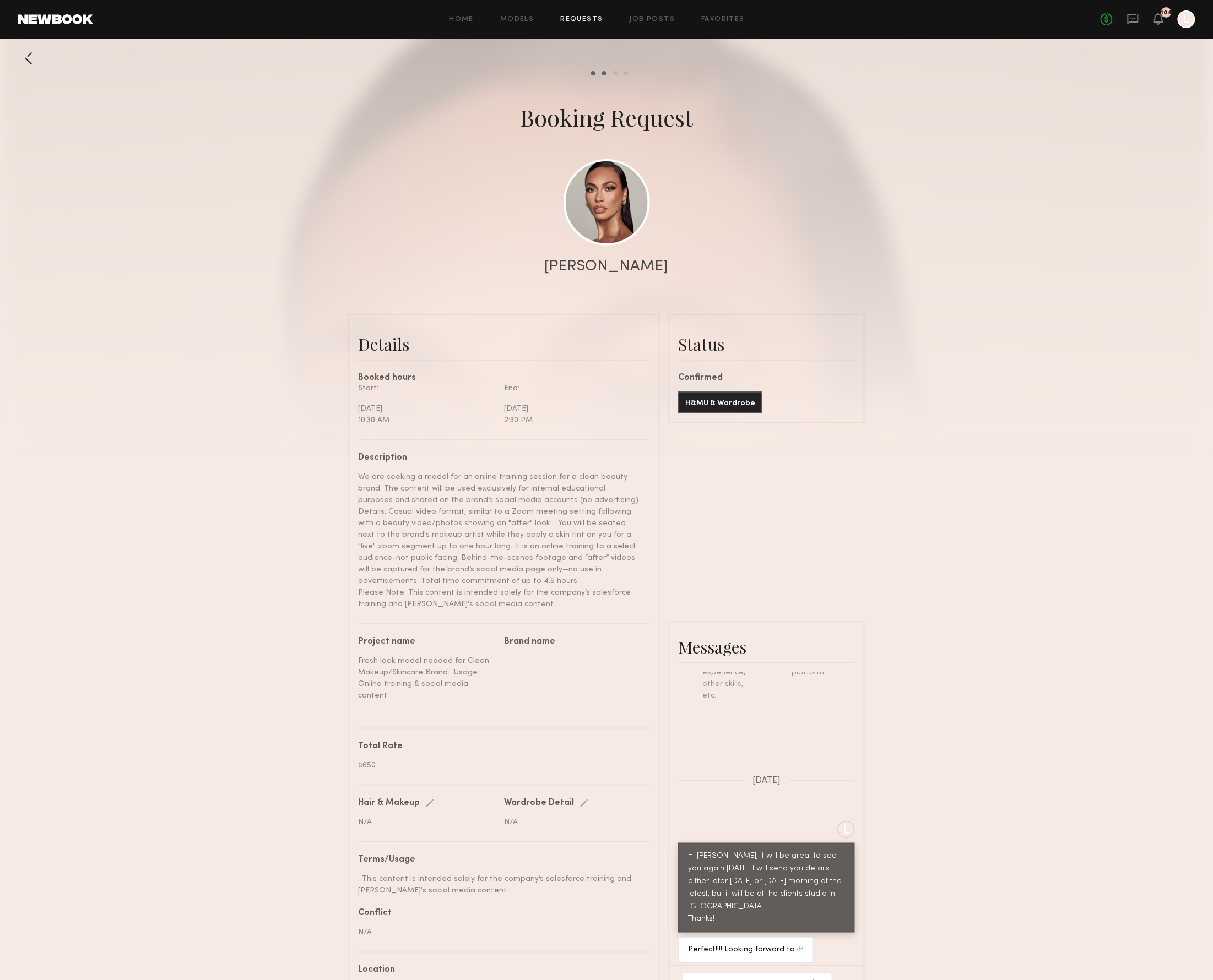
scroll to position [0, 1]
click at [724, 972] on div at bounding box center [757, 986] width 150 height 26
click at [705, 979] on textarea at bounding box center [747, 987] width 112 height 11
paste textarea "**********"
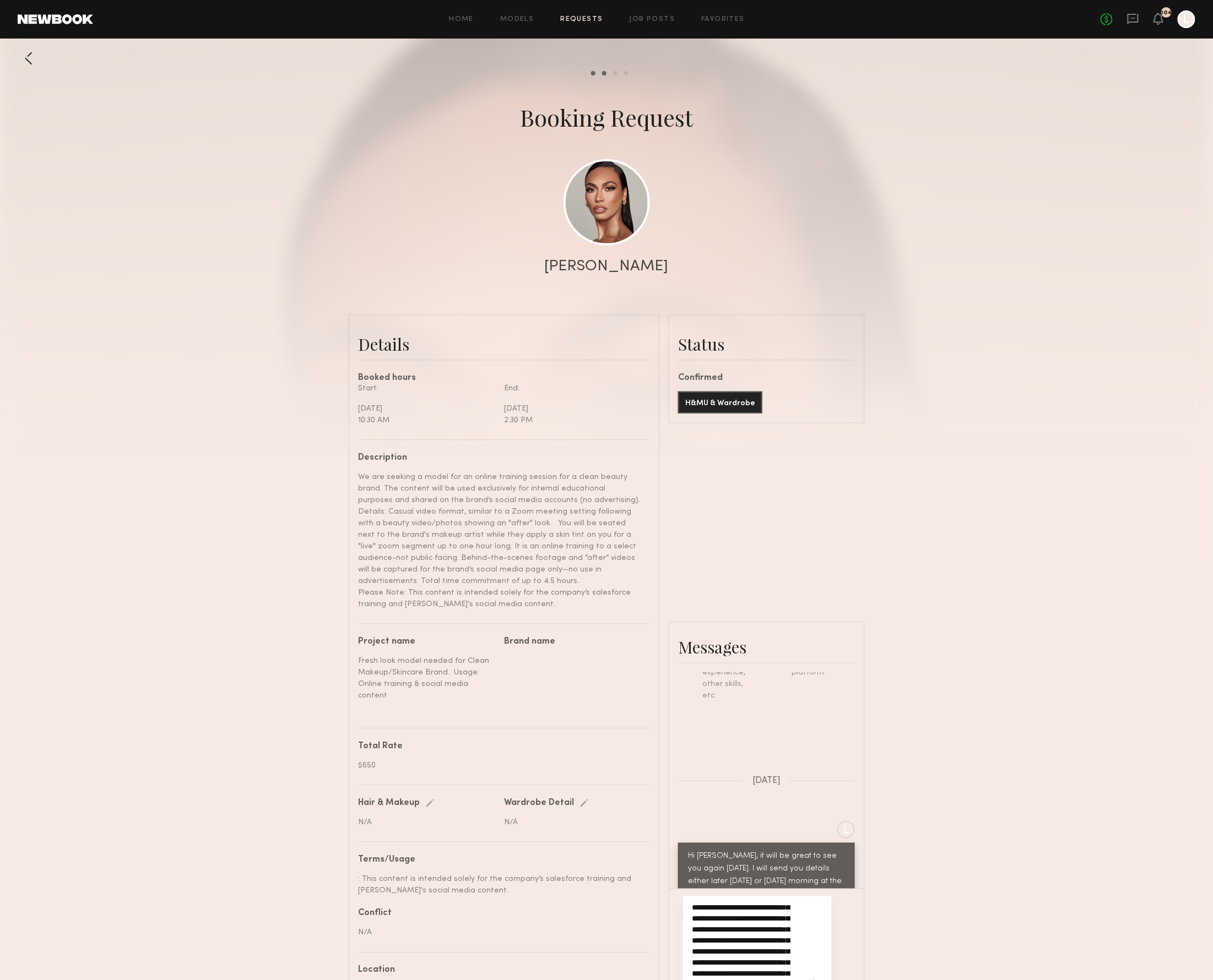
scroll to position [11, 0]
click at [716, 904] on textarea "**********" at bounding box center [744, 947] width 104 height 88
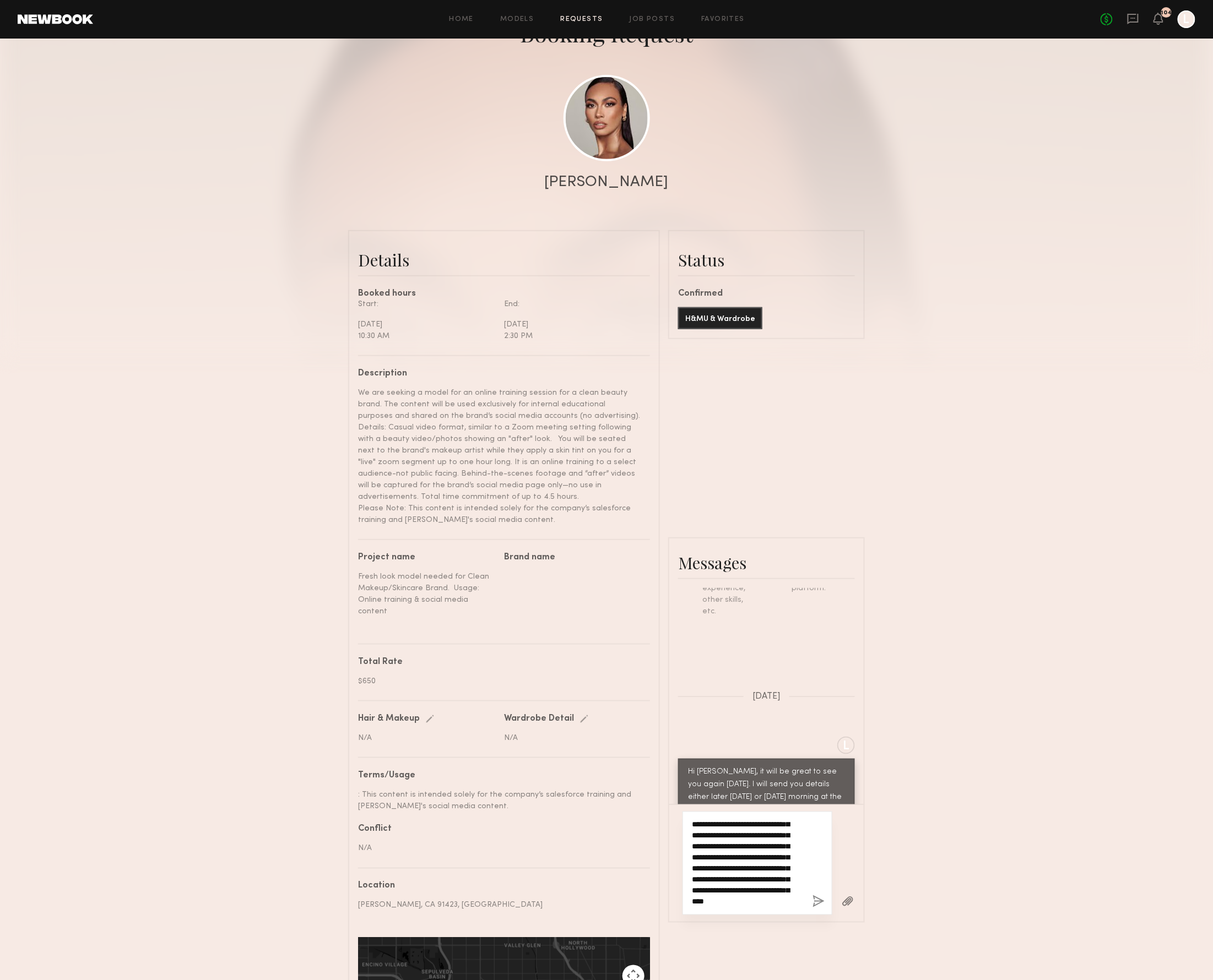
scroll to position [81, 1]
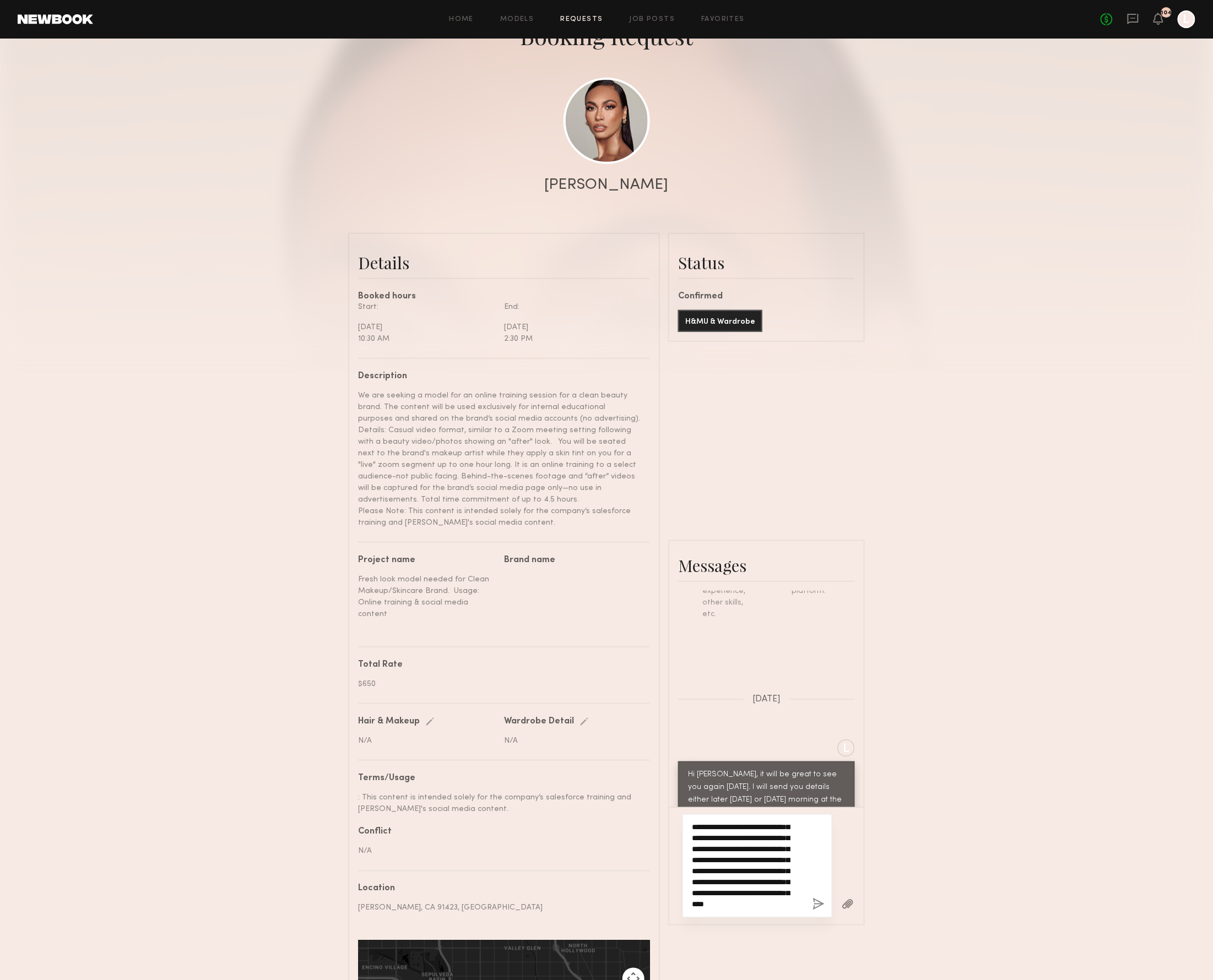
drag, startPoint x: 721, startPoint y: 710, endPoint x: 688, endPoint y: 710, distance: 33.0
click at [692, 822] on textarea "**********" at bounding box center [744, 865] width 104 height 88
click at [752, 822] on textarea "**********" at bounding box center [744, 865] width 104 height 88
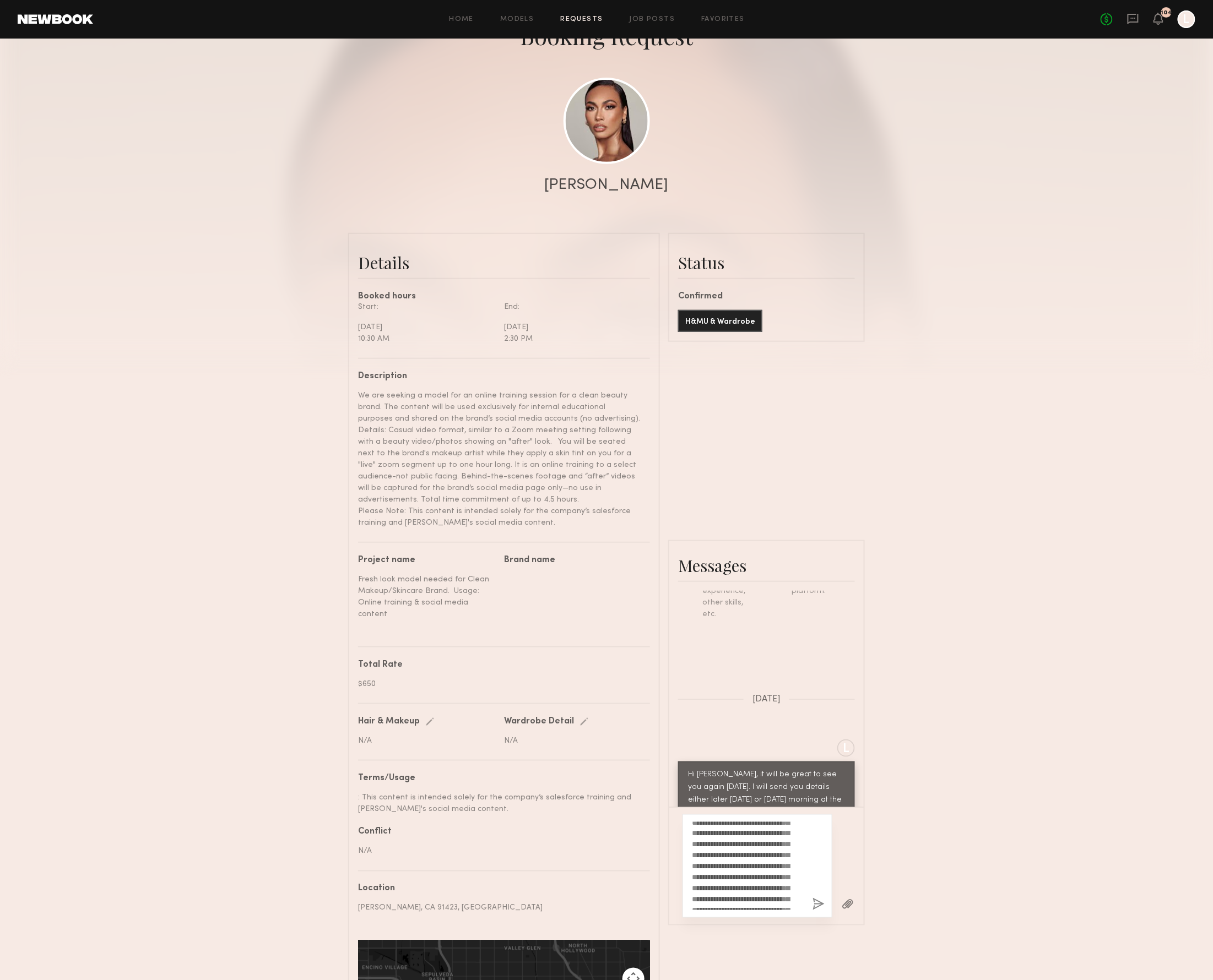
drag, startPoint x: 809, startPoint y: 710, endPoint x: 739, endPoint y: 699, distance: 70.9
click at [739, 814] on div "**********" at bounding box center [757, 866] width 150 height 104
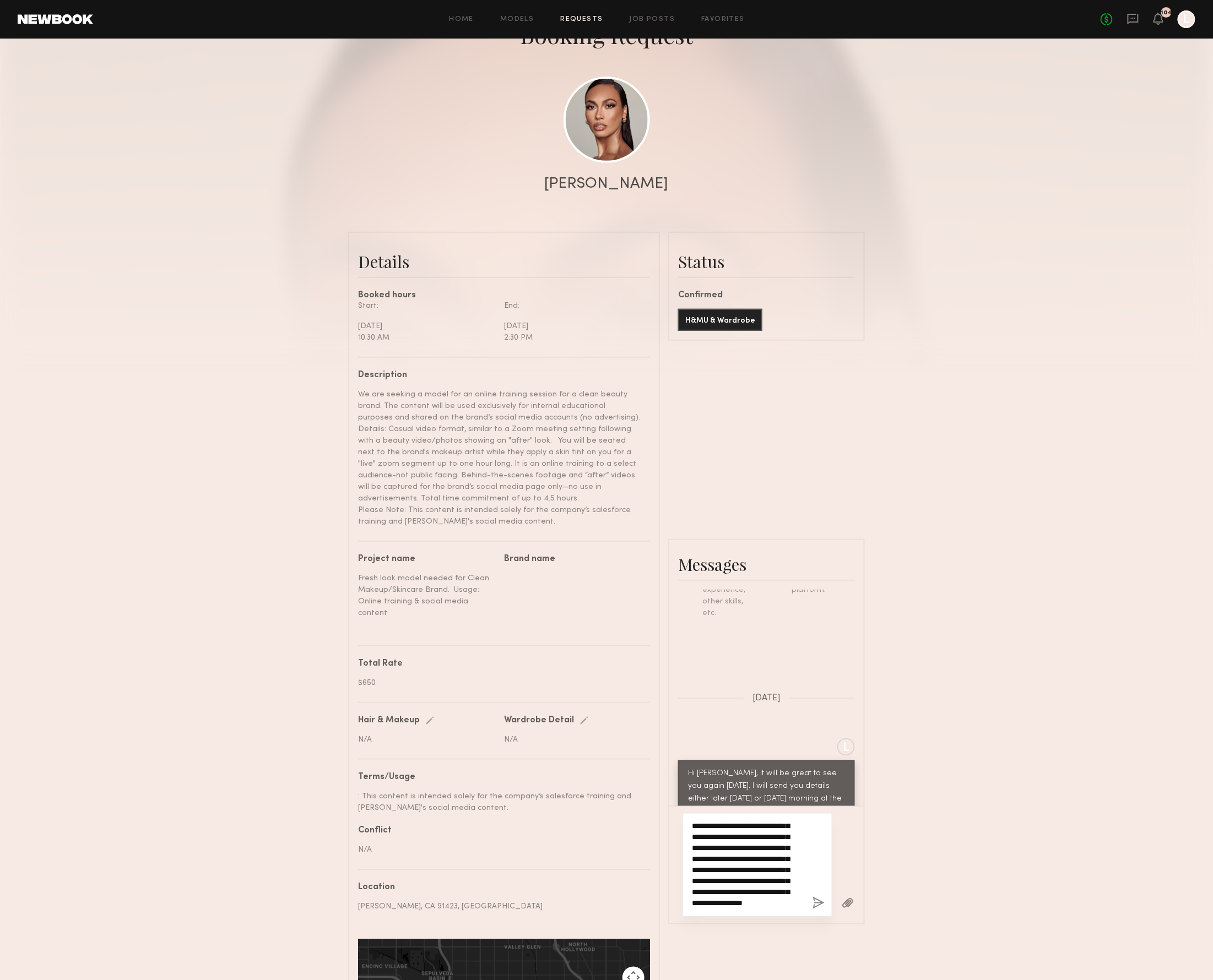
click at [774, 821] on textarea "**********" at bounding box center [744, 864] width 104 height 88
click at [776, 822] on textarea "**********" at bounding box center [744, 865] width 104 height 88
type textarea "**********"
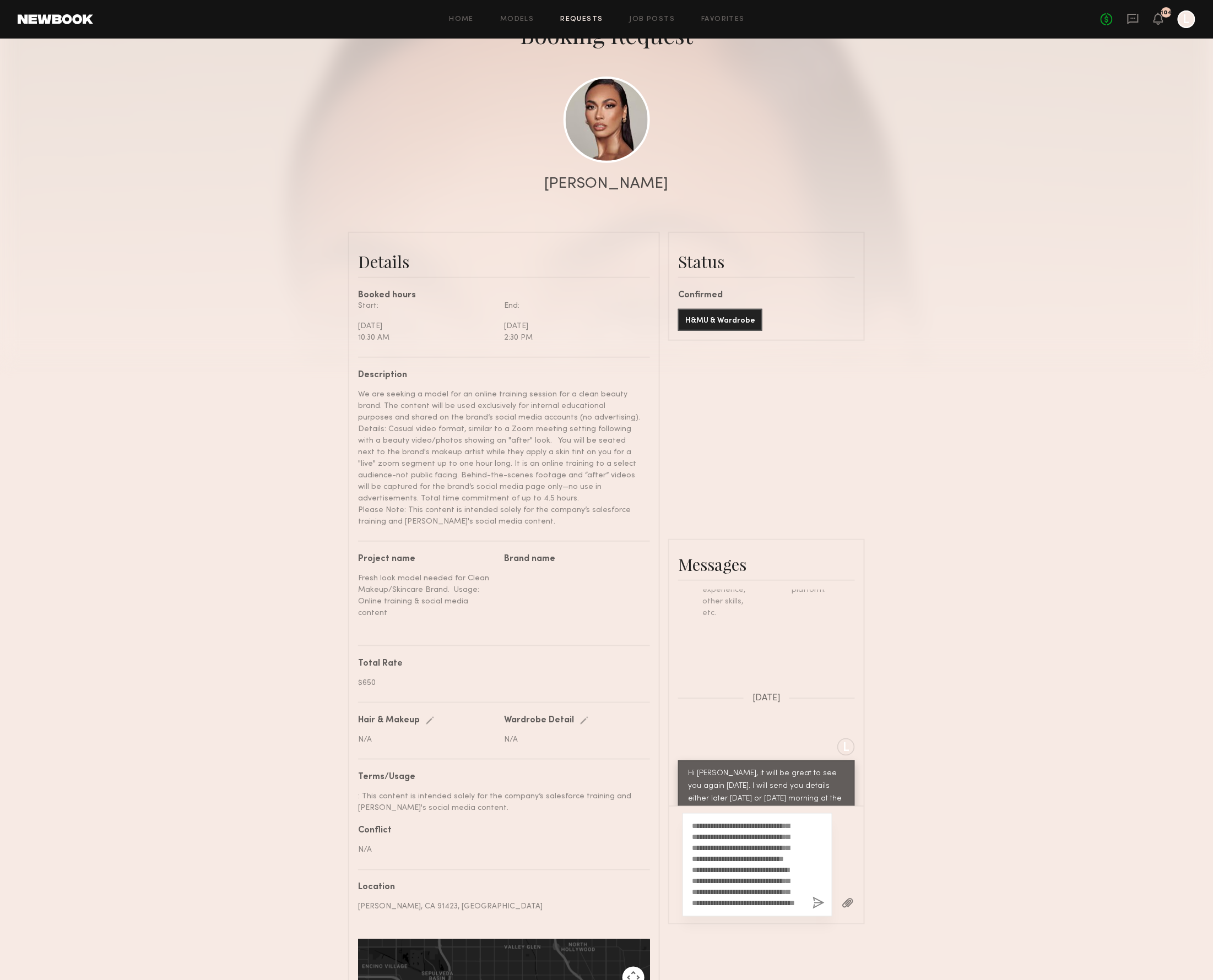
click at [812, 897] on button "button" at bounding box center [818, 904] width 12 height 14
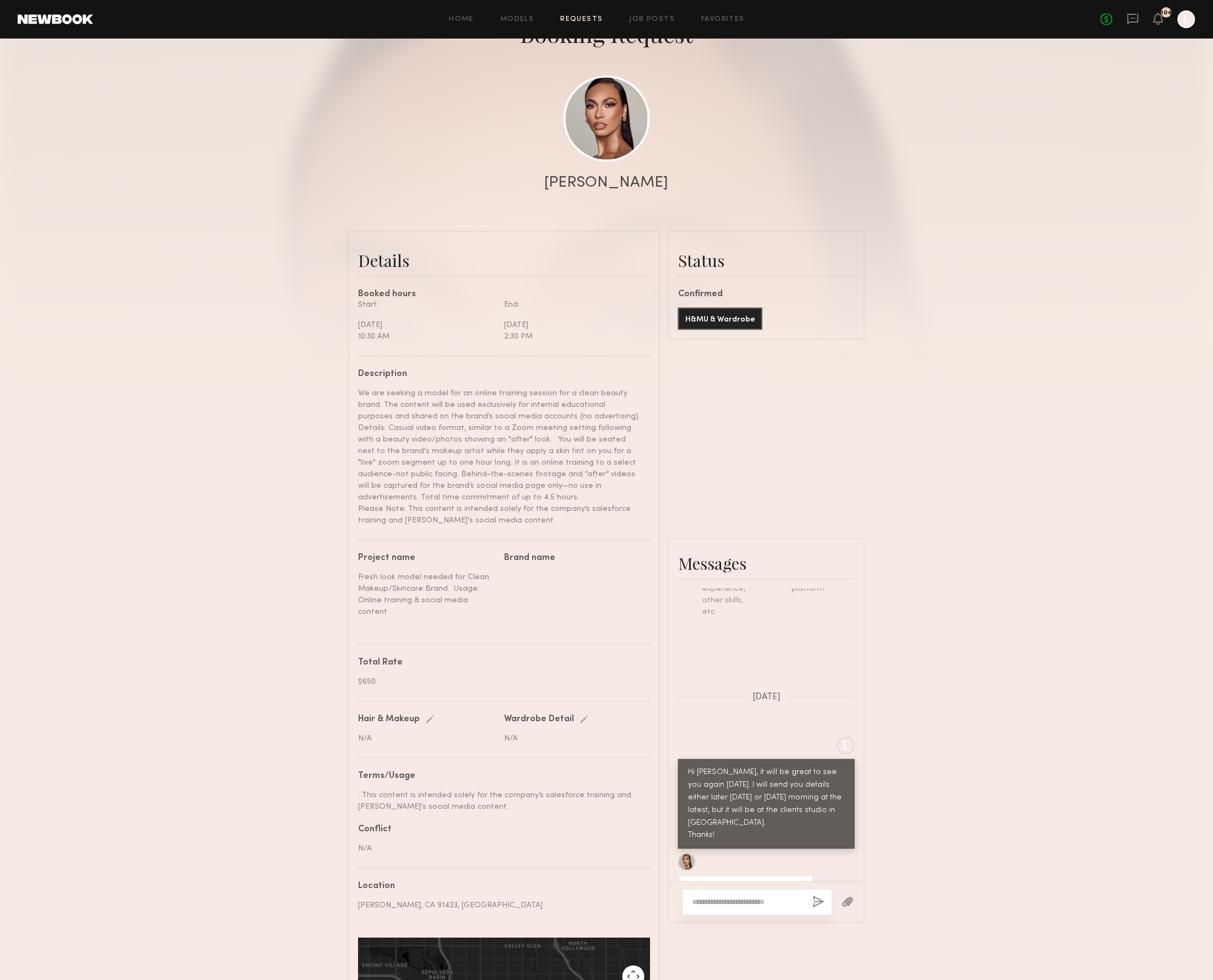
scroll to position [894, 0]
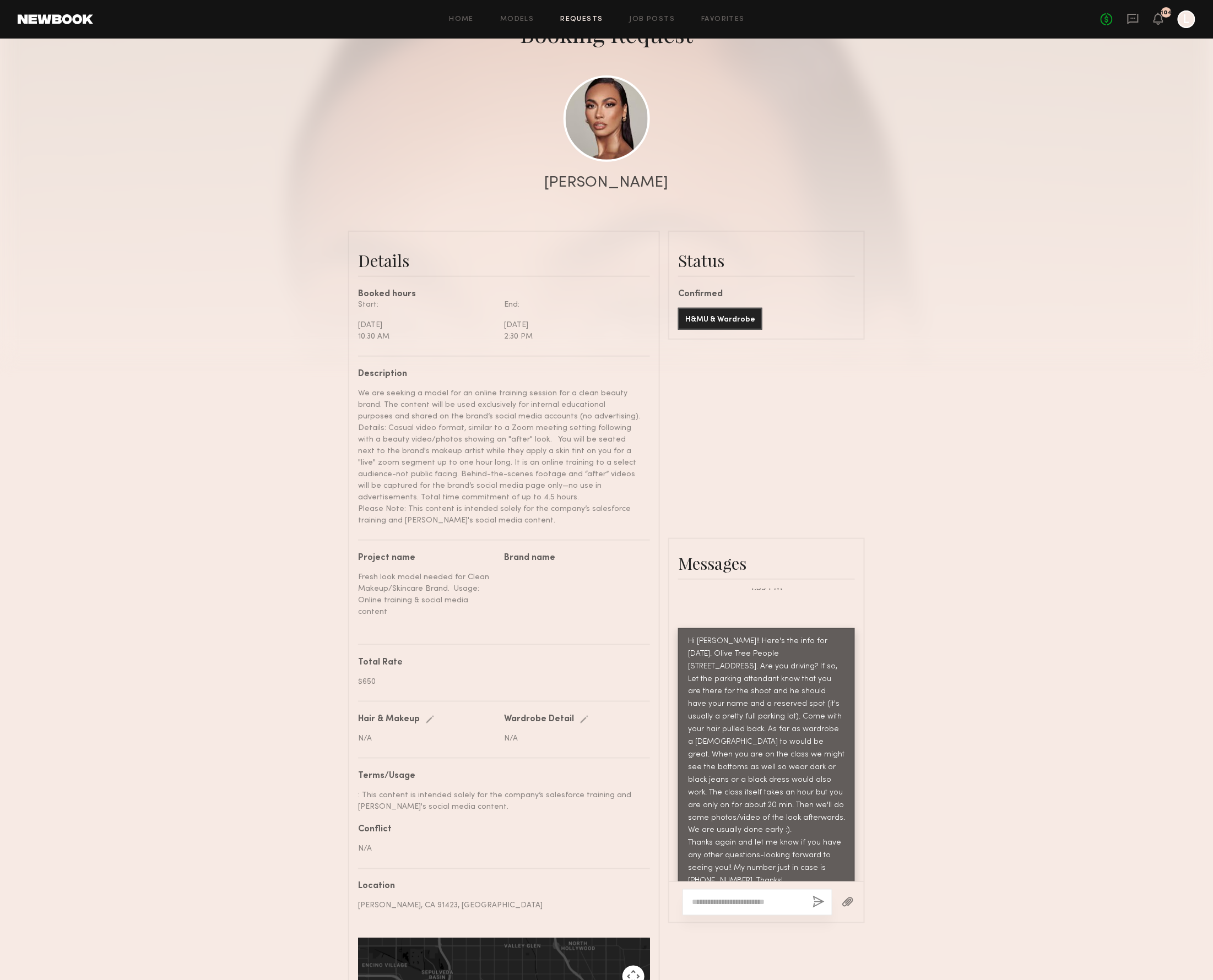
click at [746, 890] on div at bounding box center [757, 903] width 150 height 26
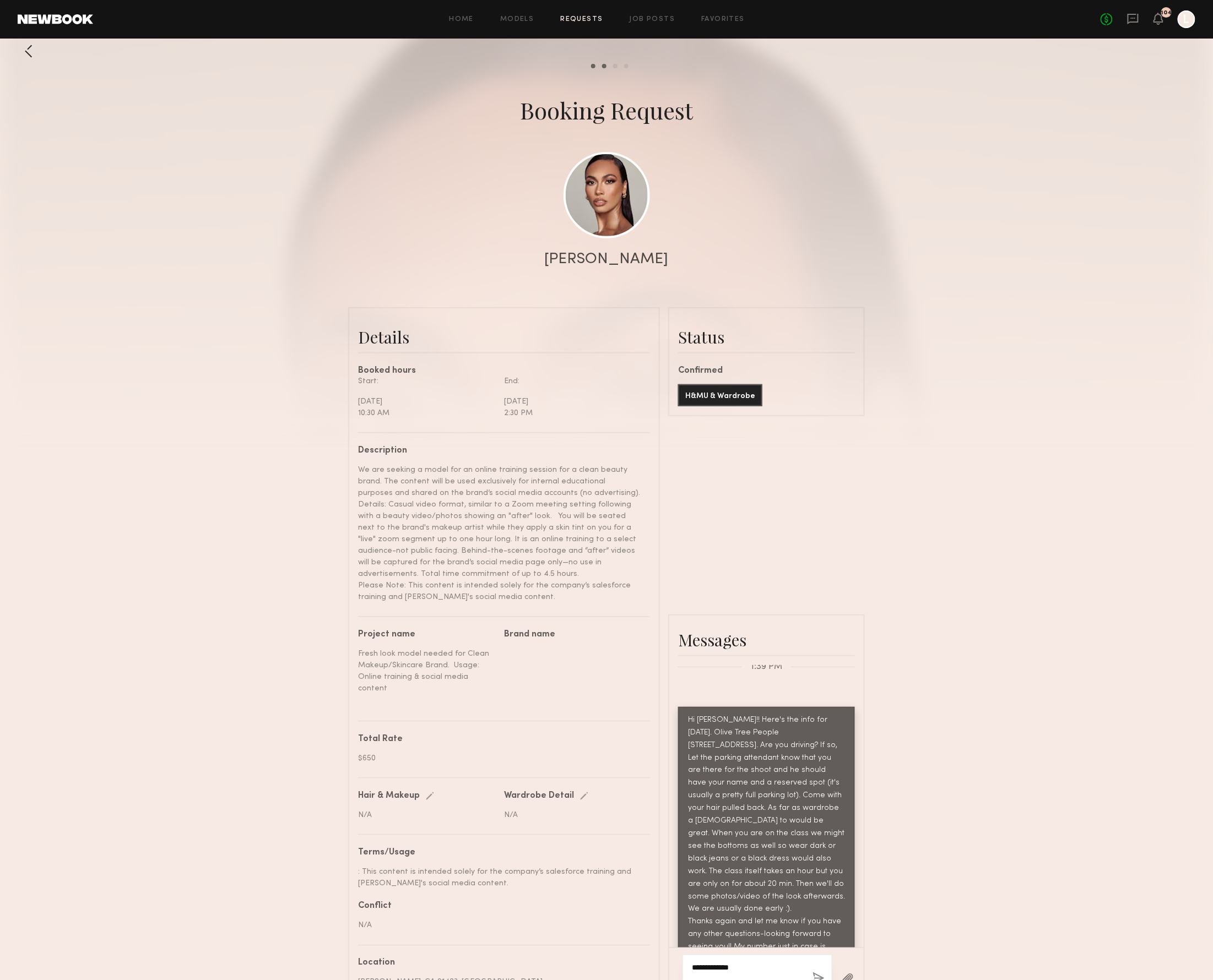
scroll to position [8, 1]
type textarea "**********"
click at [812, 971] on button "button" at bounding box center [818, 977] width 12 height 14
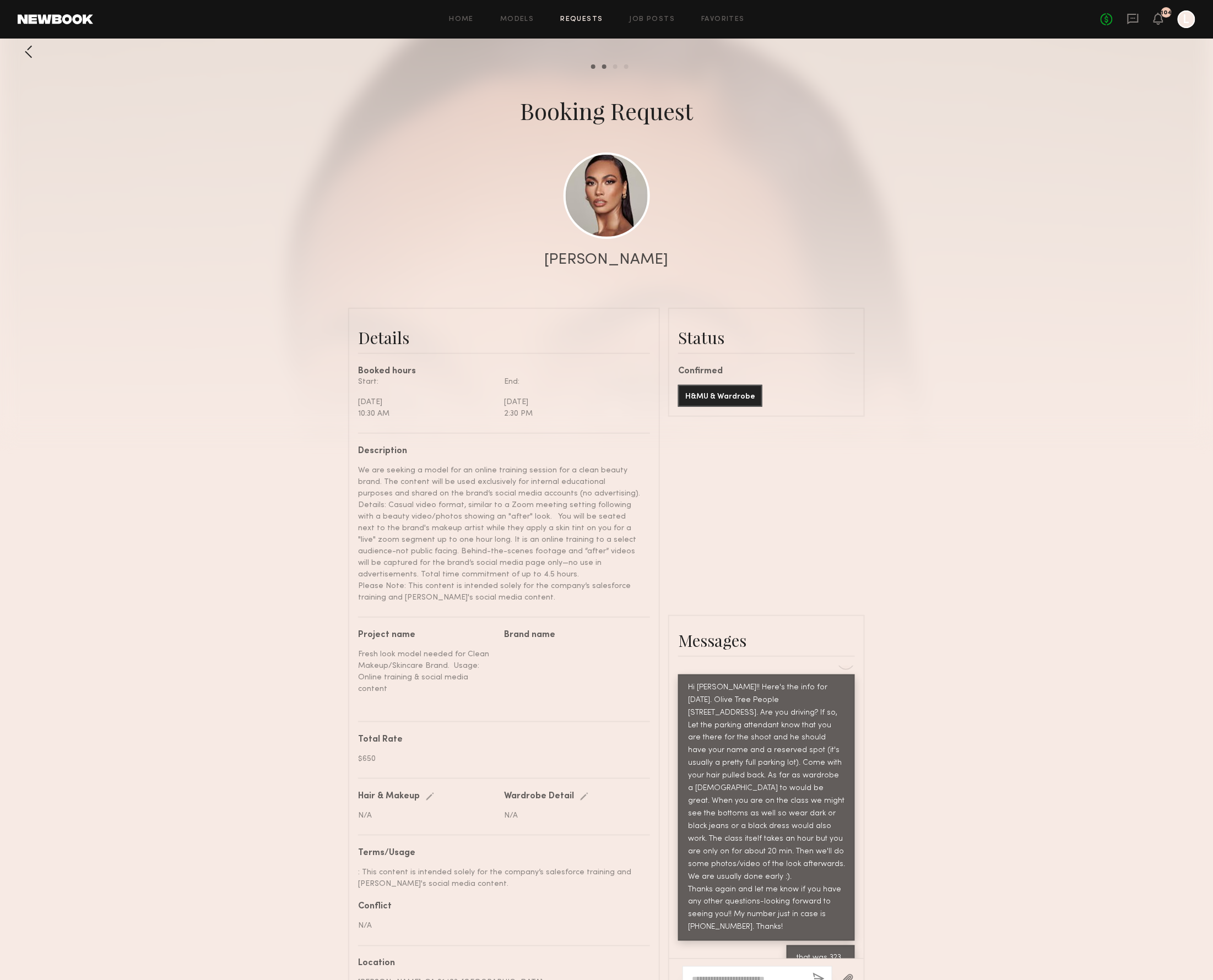
scroll to position [5, 0]
